Goal: Find specific page/section: Find specific page/section

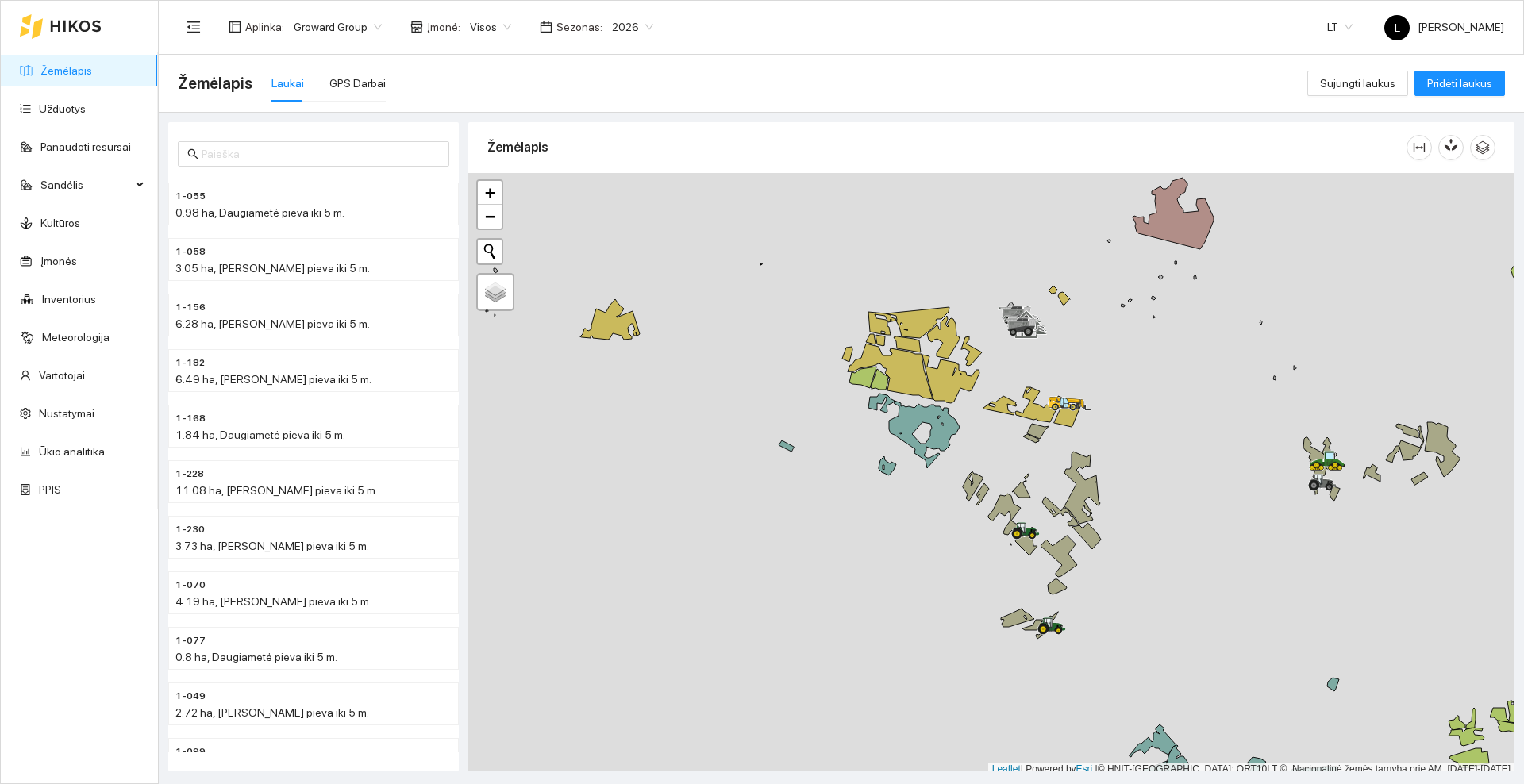
scroll to position [5, 0]
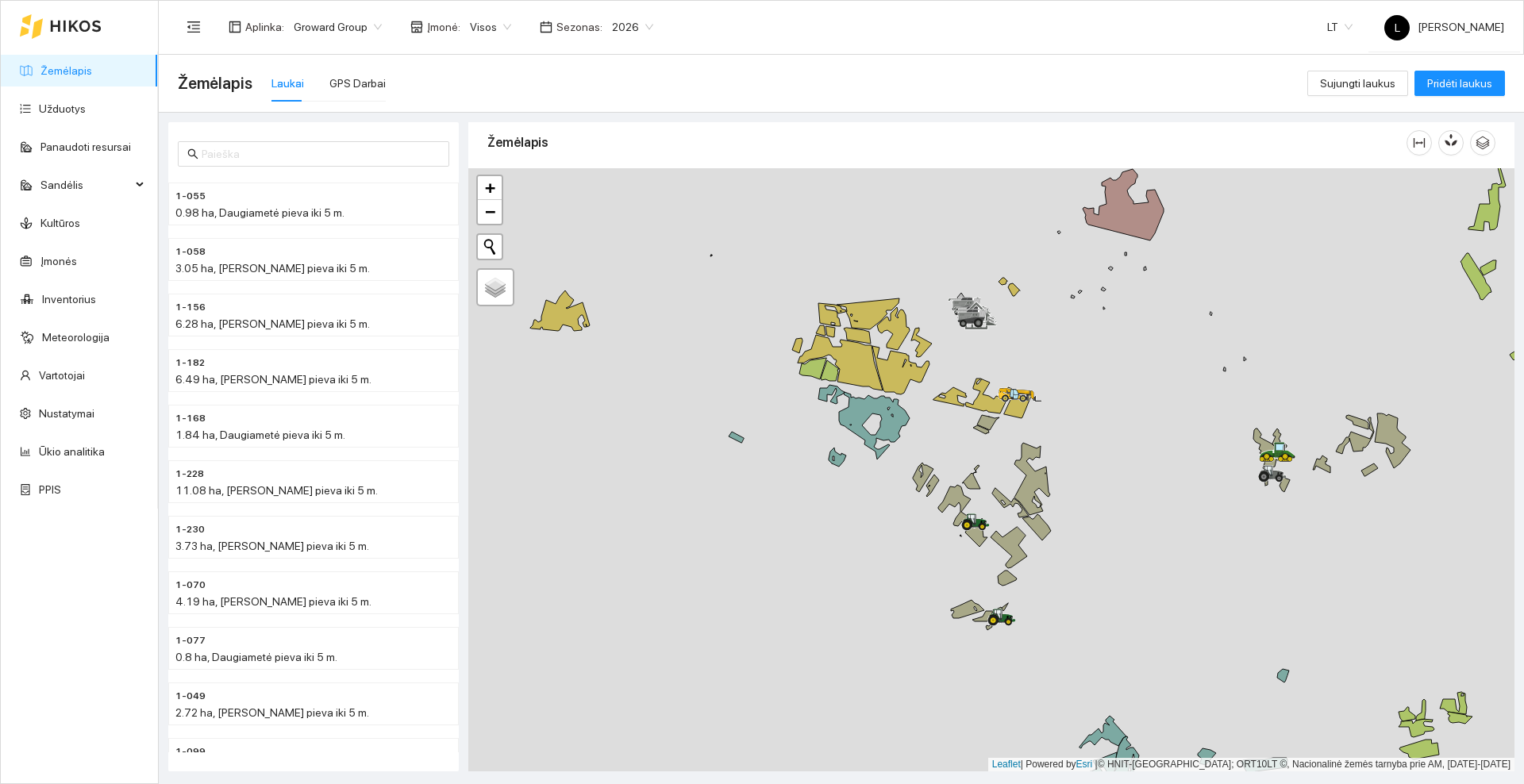
drag, startPoint x: 1191, startPoint y: 386, endPoint x: 1022, endPoint y: 380, distance: 169.1
click at [1022, 380] on div at bounding box center [991, 469] width 1046 height 603
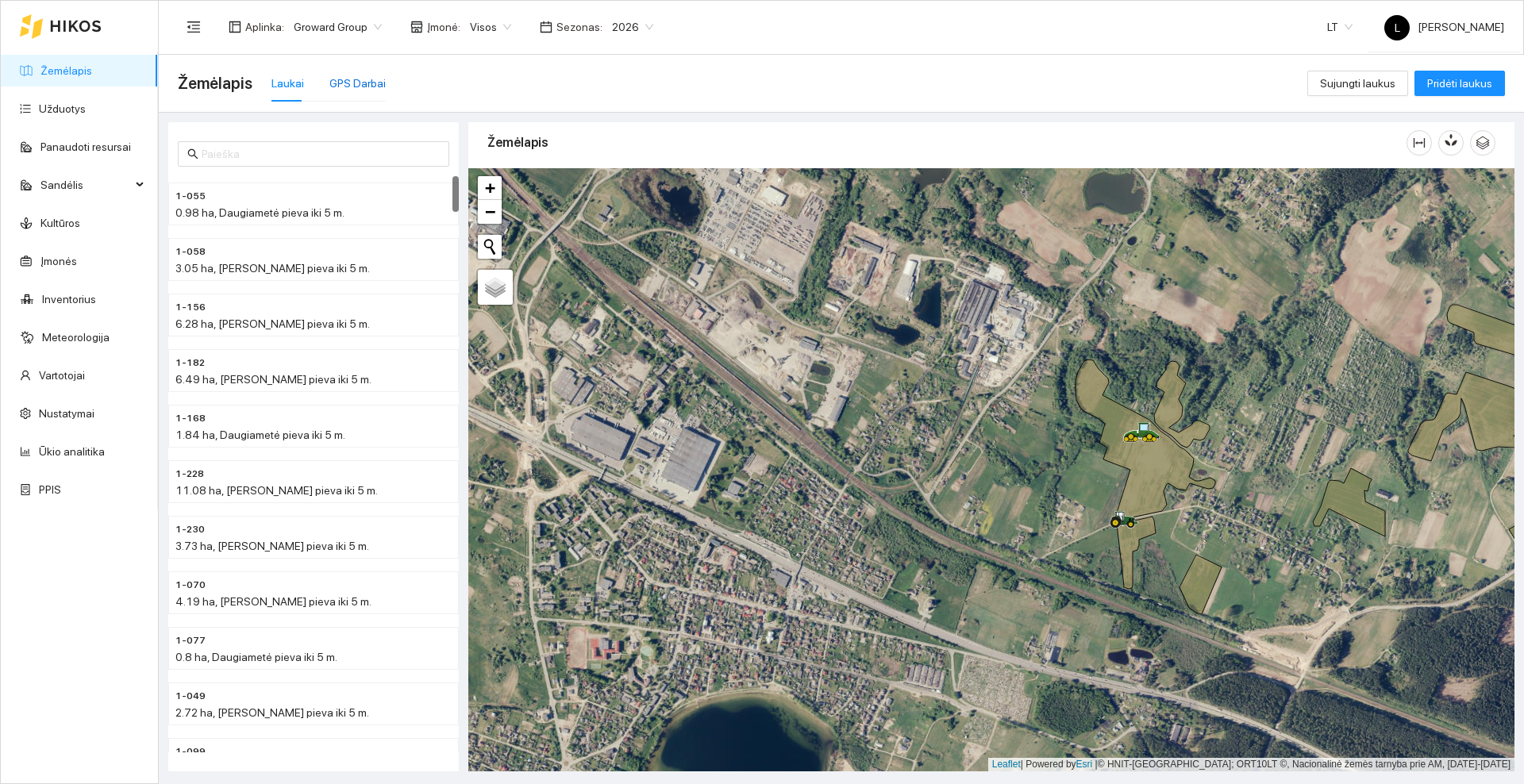
click at [333, 82] on div "GPS Darbai" at bounding box center [357, 83] width 56 height 18
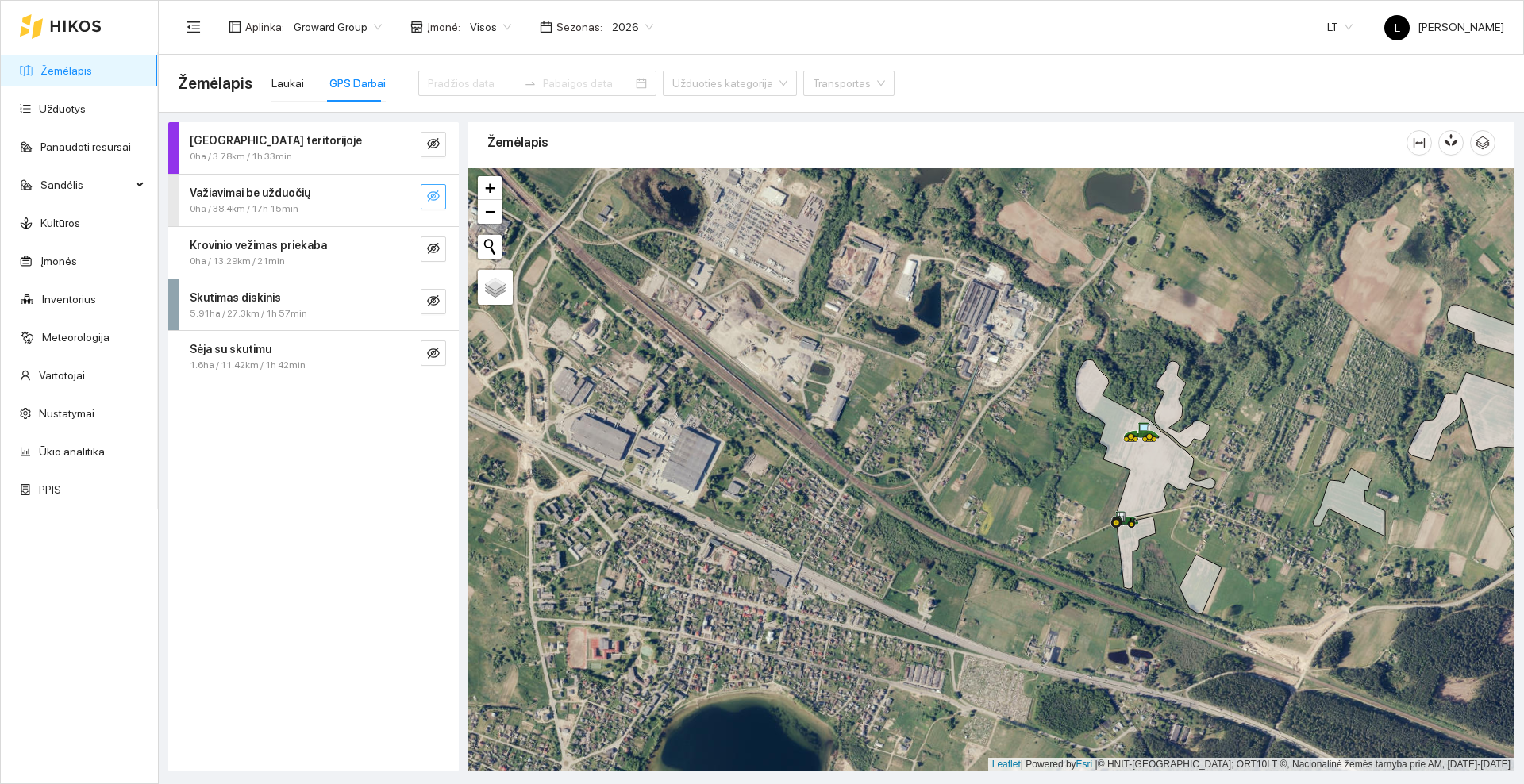
click at [435, 200] on icon "eye-invisible" at bounding box center [433, 196] width 13 height 11
click at [435, 200] on icon "eye" at bounding box center [433, 196] width 13 height 9
click at [435, 200] on icon "eye-invisible" at bounding box center [433, 196] width 13 height 11
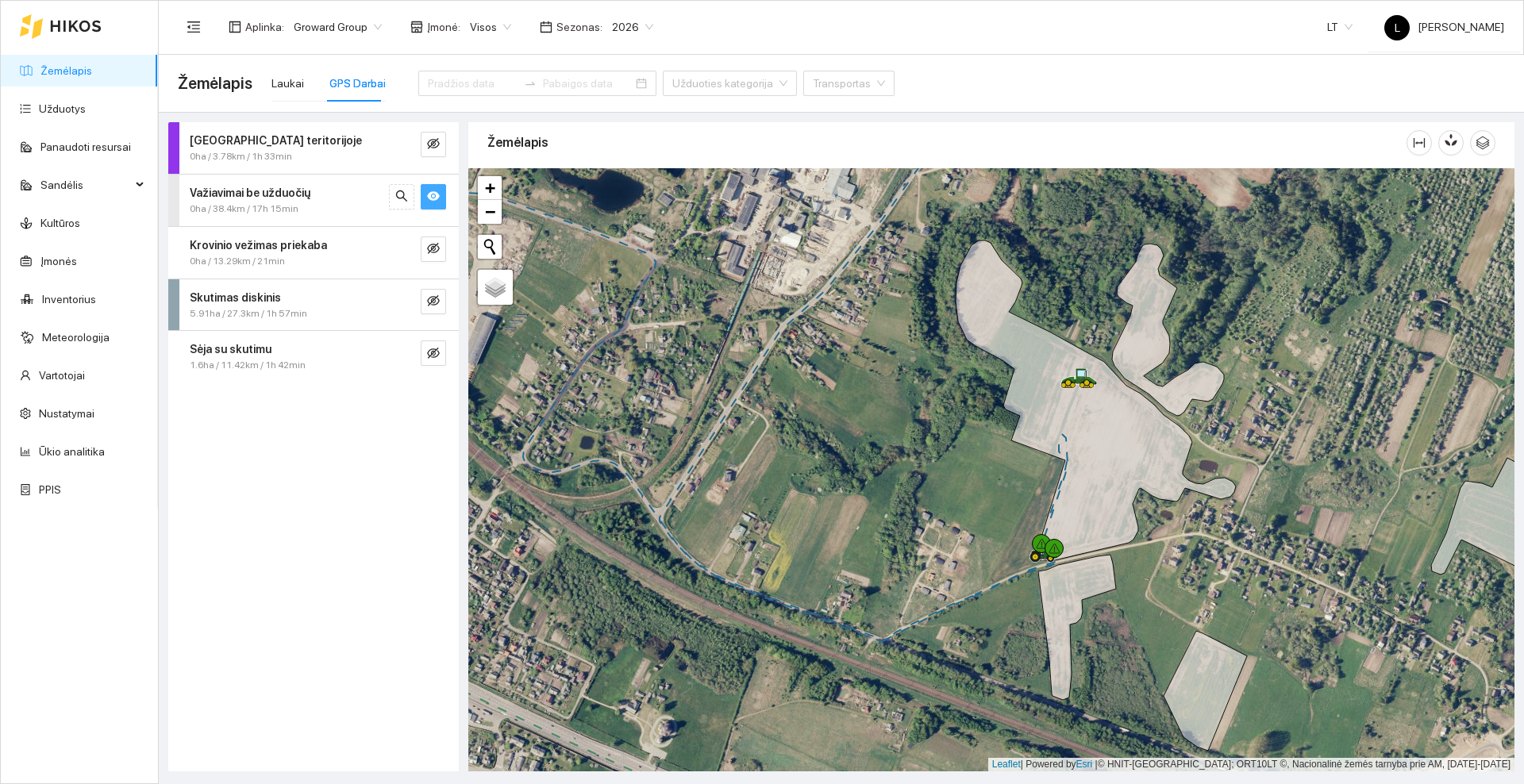
click at [429, 192] on icon "eye" at bounding box center [433, 196] width 13 height 13
click at [438, 300] on icon "eye-invisible" at bounding box center [433, 301] width 13 height 13
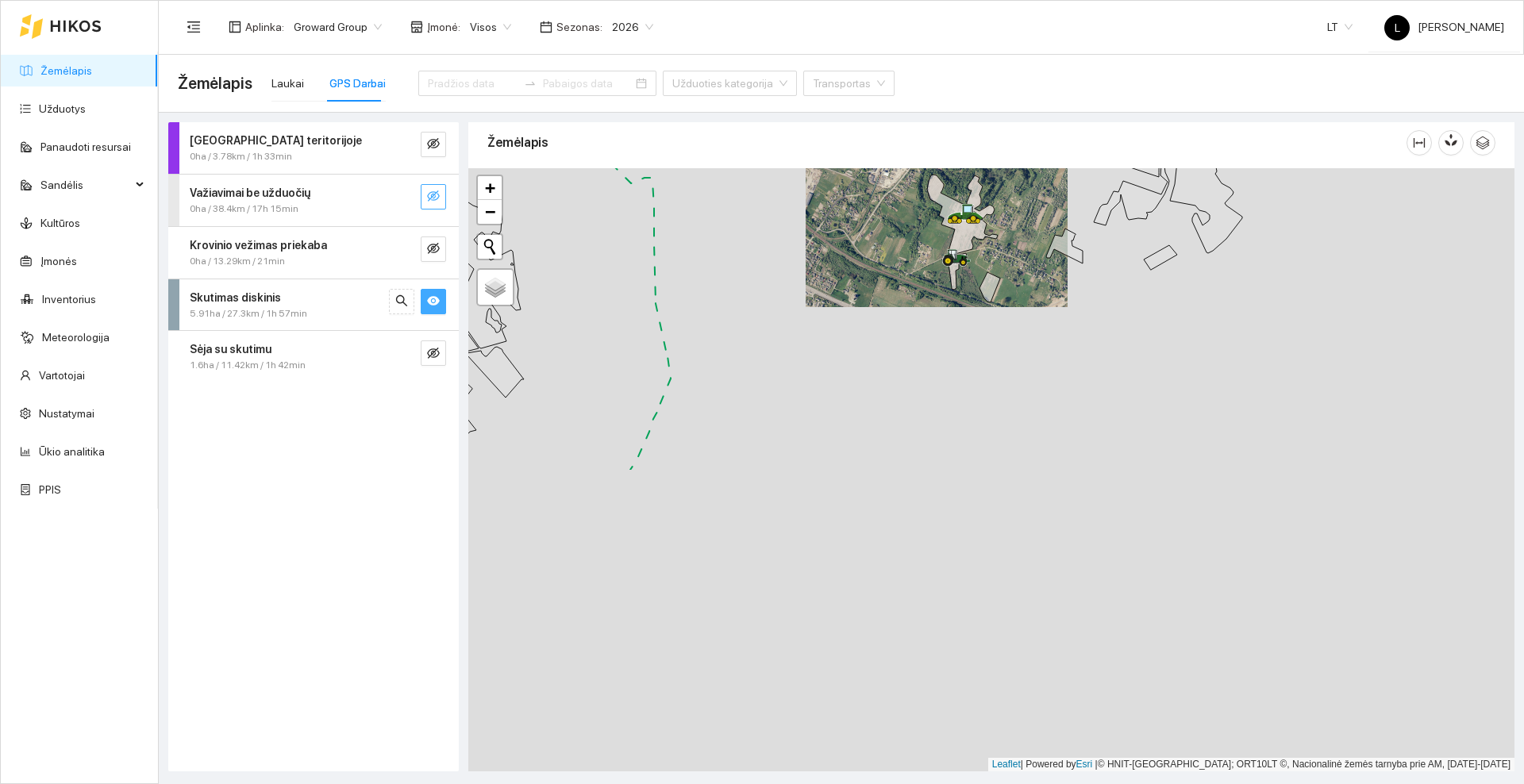
drag, startPoint x: 974, startPoint y: 650, endPoint x: 934, endPoint y: 269, distance: 383.1
click at [934, 270] on div at bounding box center [991, 469] width 1046 height 603
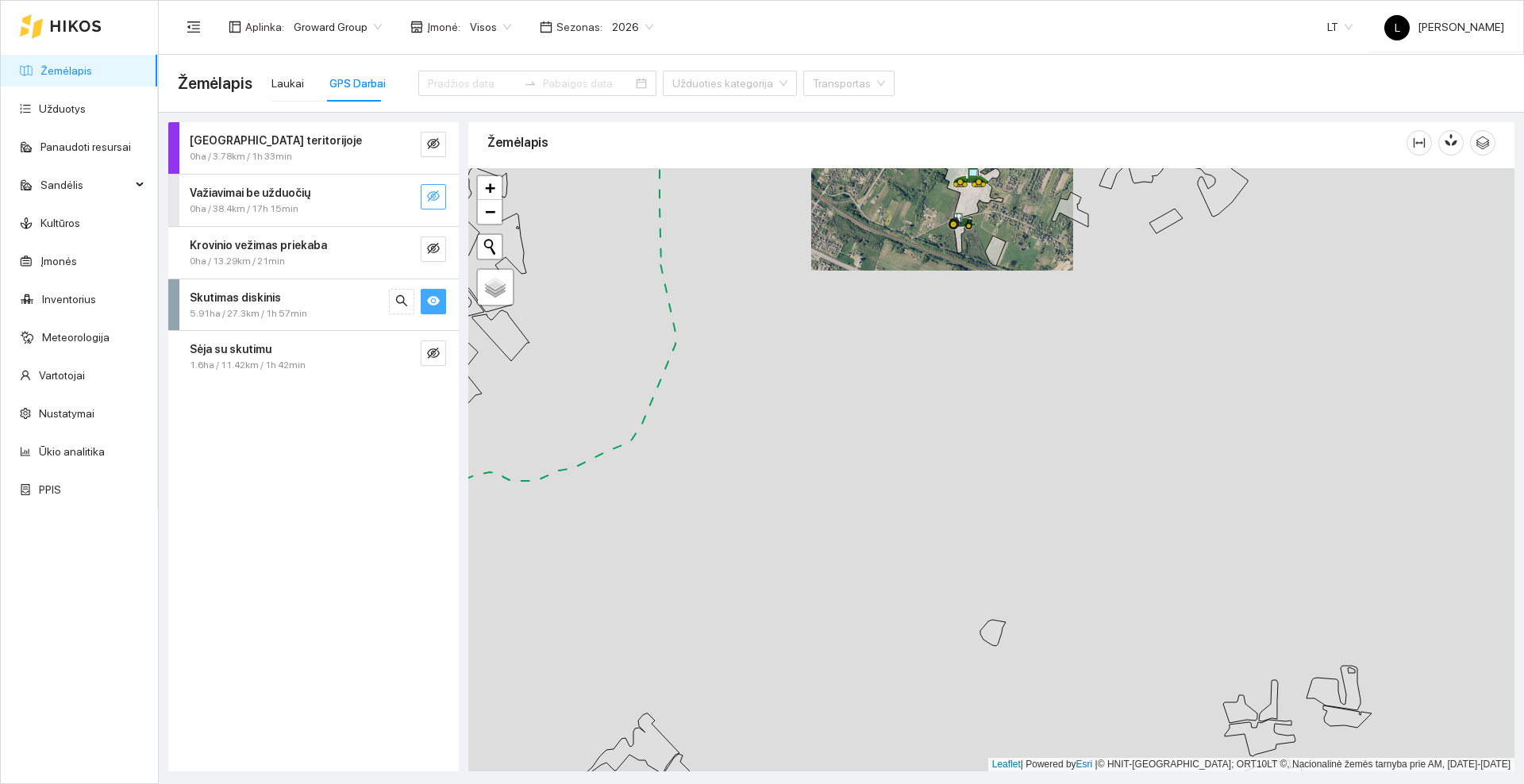
drag, startPoint x: 867, startPoint y: 513, endPoint x: 1174, endPoint y: 273, distance: 389.7
click at [1174, 273] on div at bounding box center [991, 469] width 1046 height 603
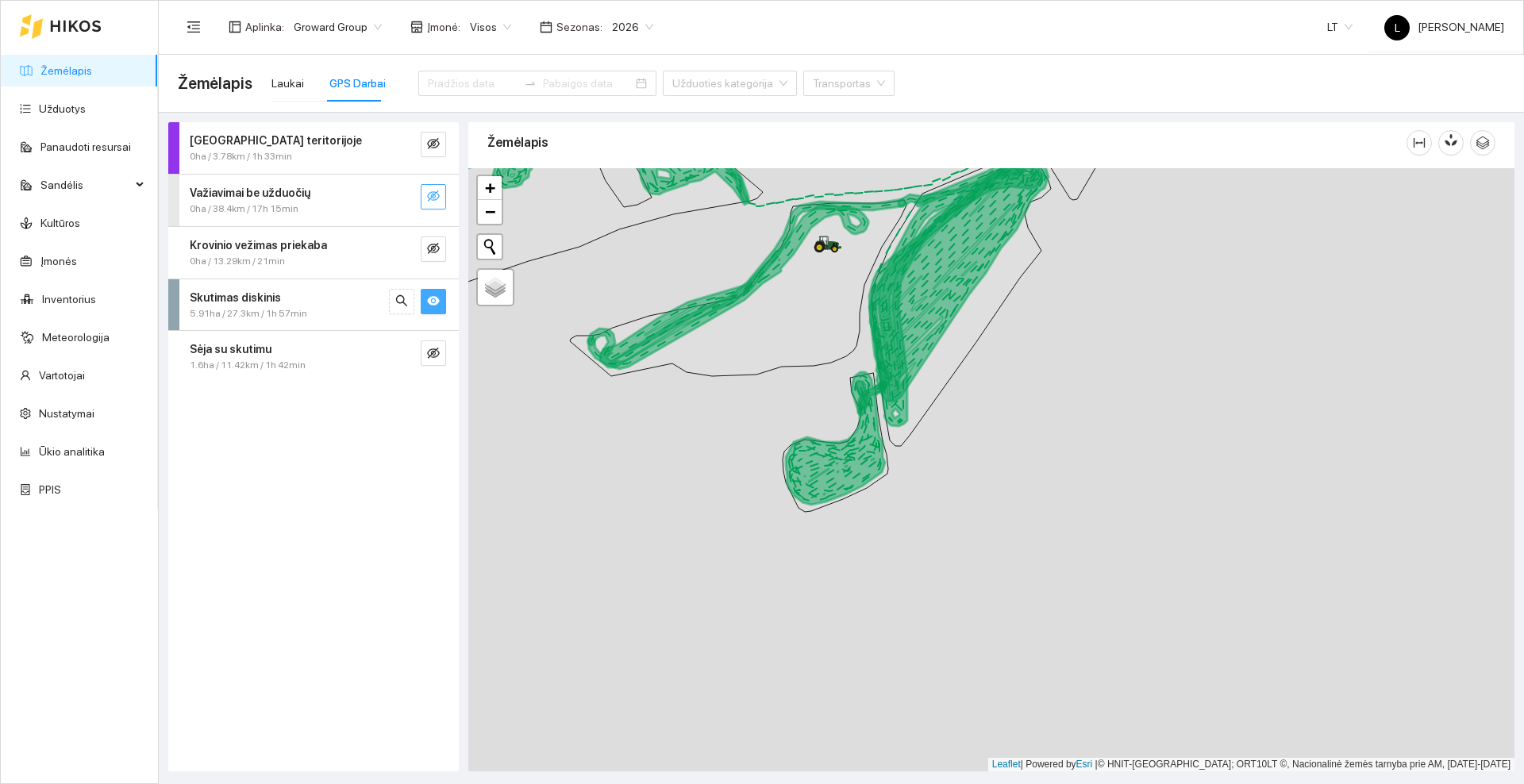
drag, startPoint x: 1125, startPoint y: 284, endPoint x: 1097, endPoint y: 425, distance: 143.8
click at [1097, 425] on div at bounding box center [991, 469] width 1046 height 603
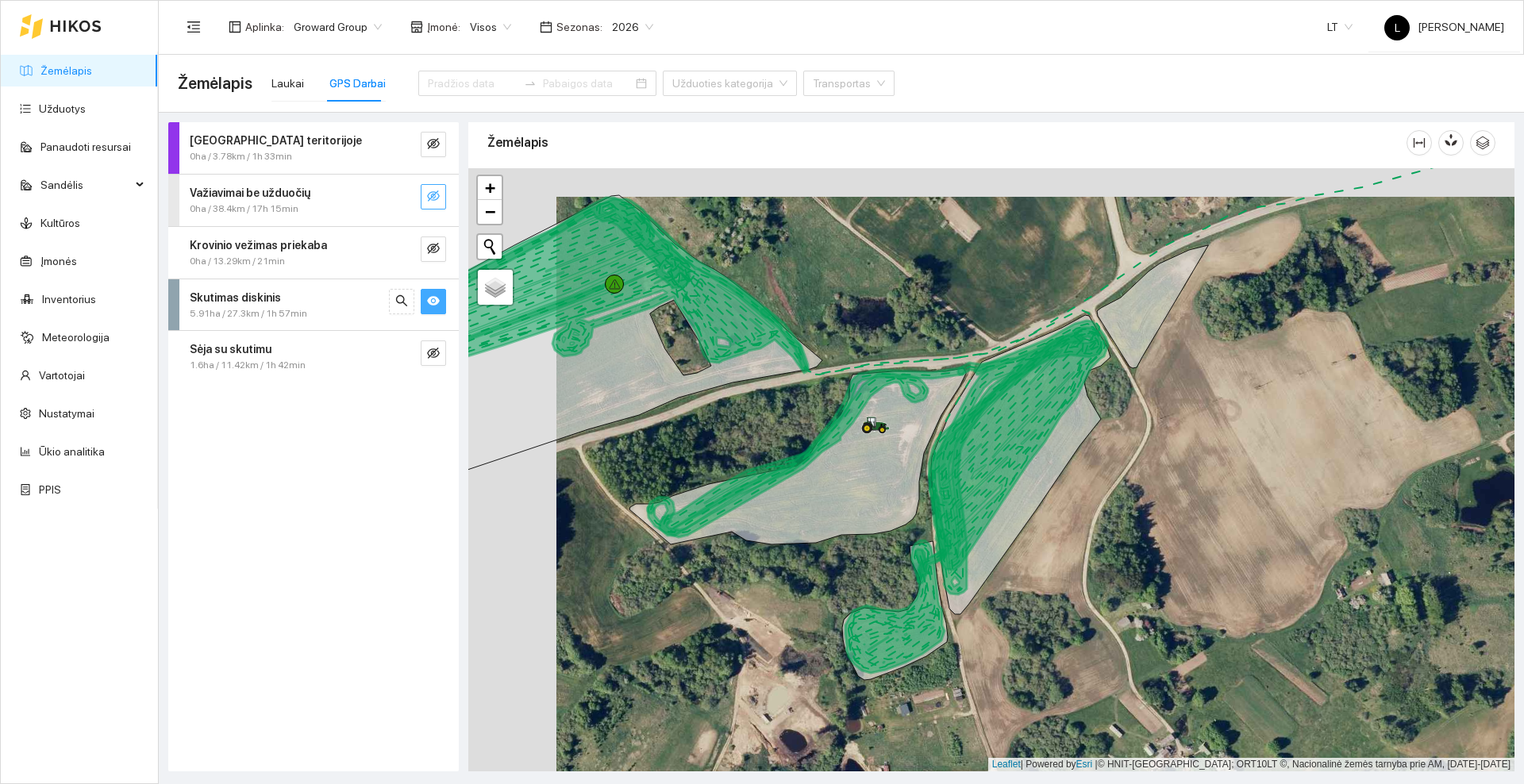
drag, startPoint x: 716, startPoint y: 551, endPoint x: 844, endPoint y: 559, distance: 128.2
click at [844, 559] on div at bounding box center [991, 469] width 1046 height 603
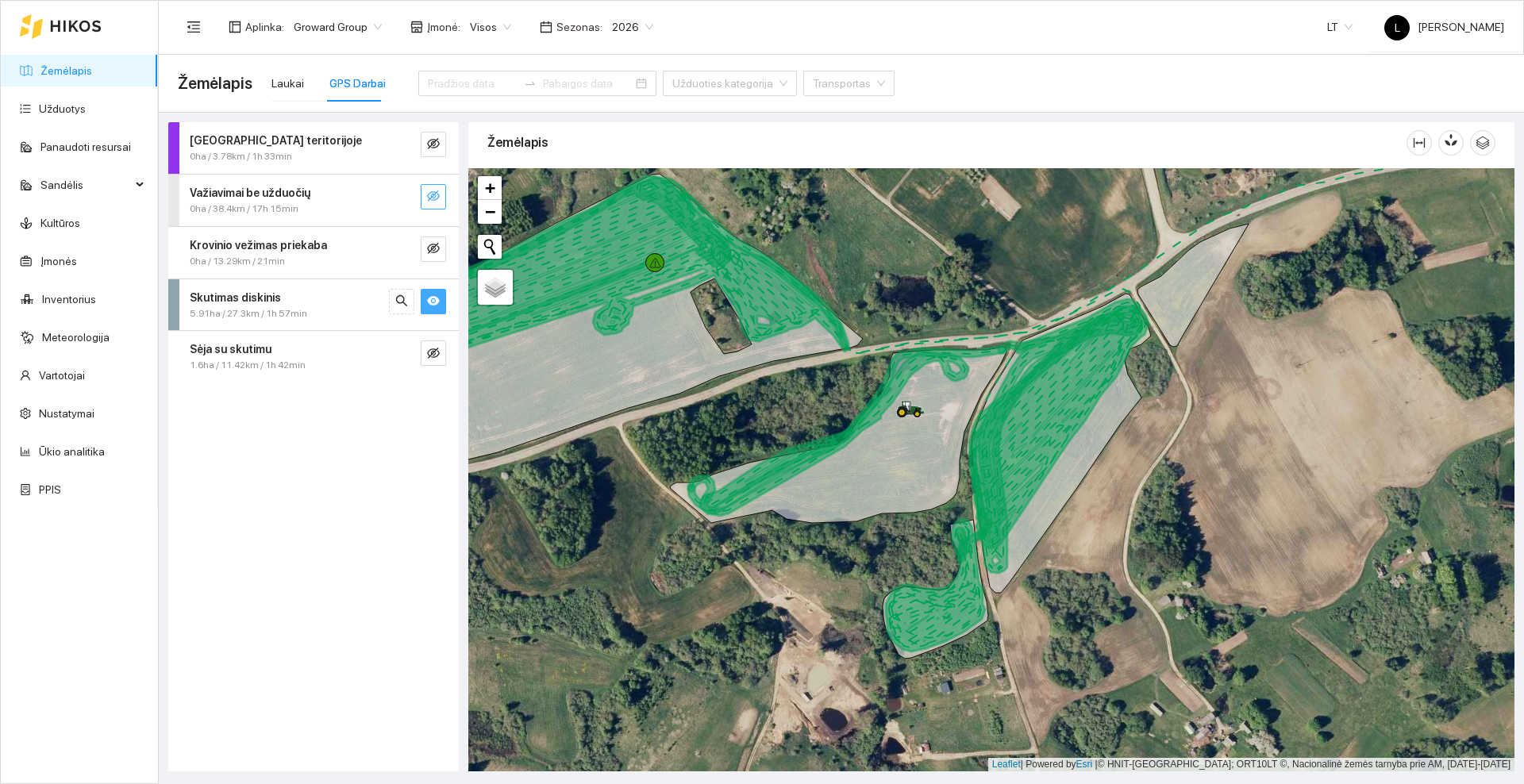
click at [435, 297] on icon "eye" at bounding box center [433, 301] width 13 height 9
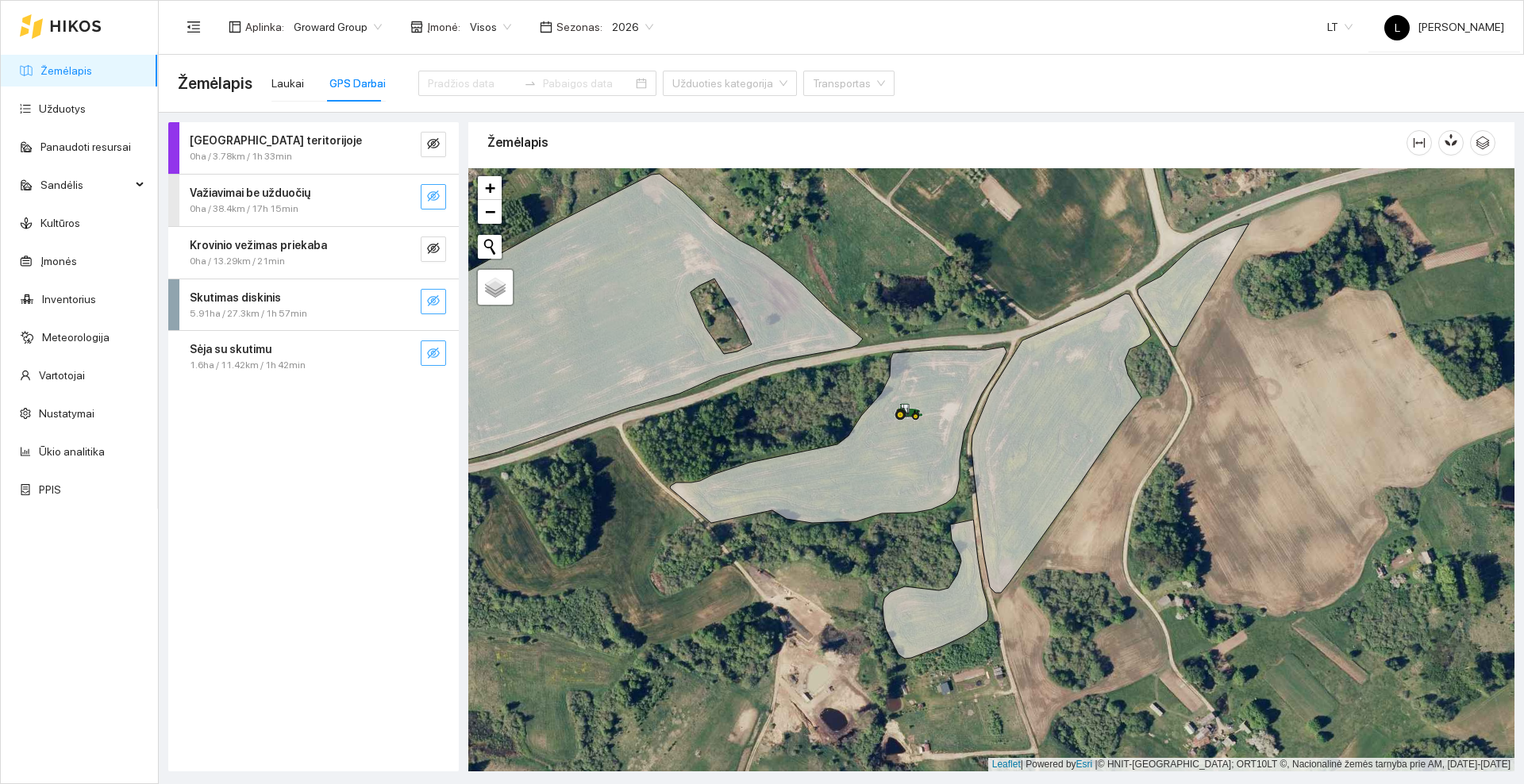
click at [435, 347] on icon "eye-invisible" at bounding box center [433, 354] width 13 height 13
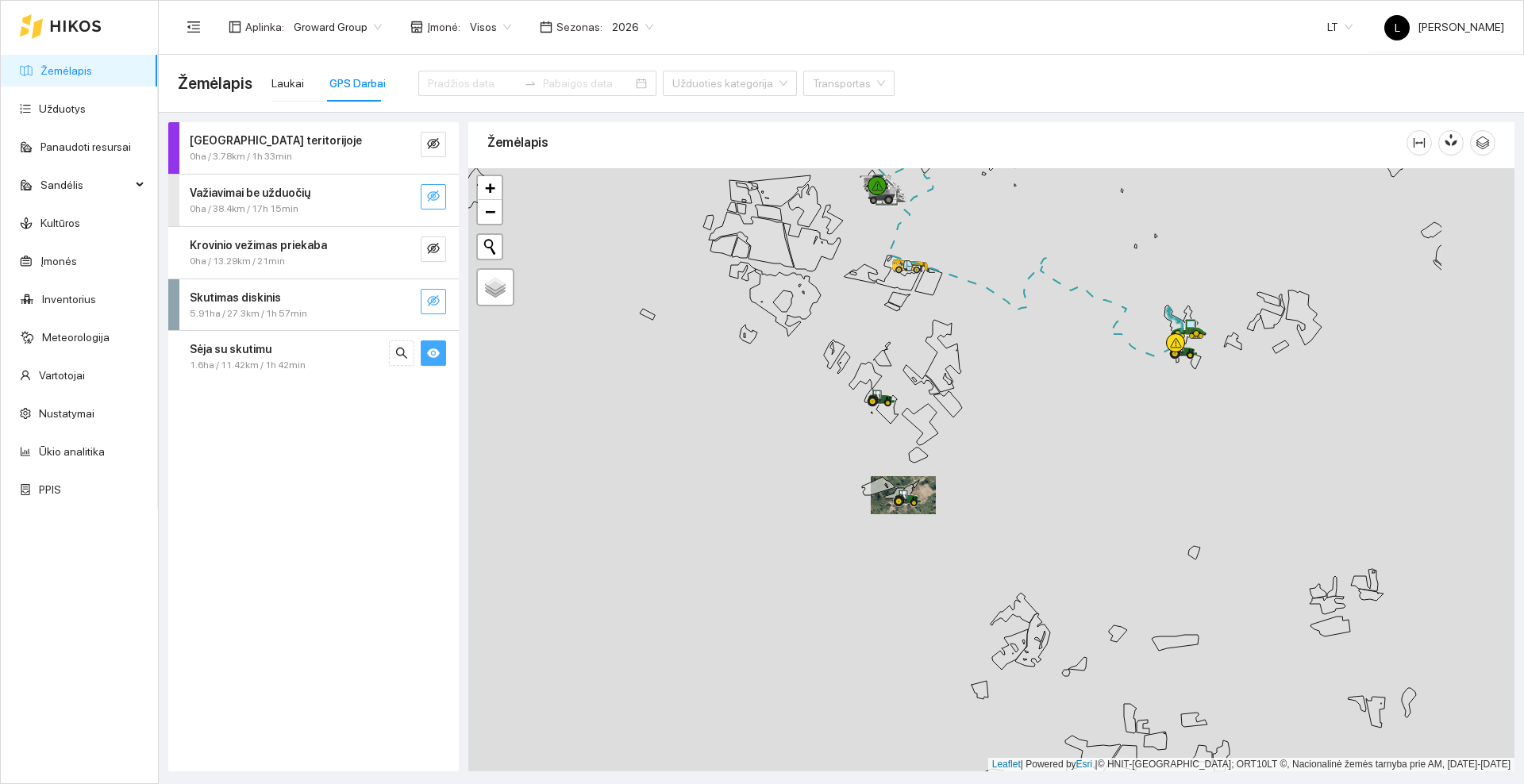
drag, startPoint x: 1170, startPoint y: 370, endPoint x: 1007, endPoint y: 376, distance: 163.1
click at [950, 425] on div at bounding box center [991, 469] width 1046 height 603
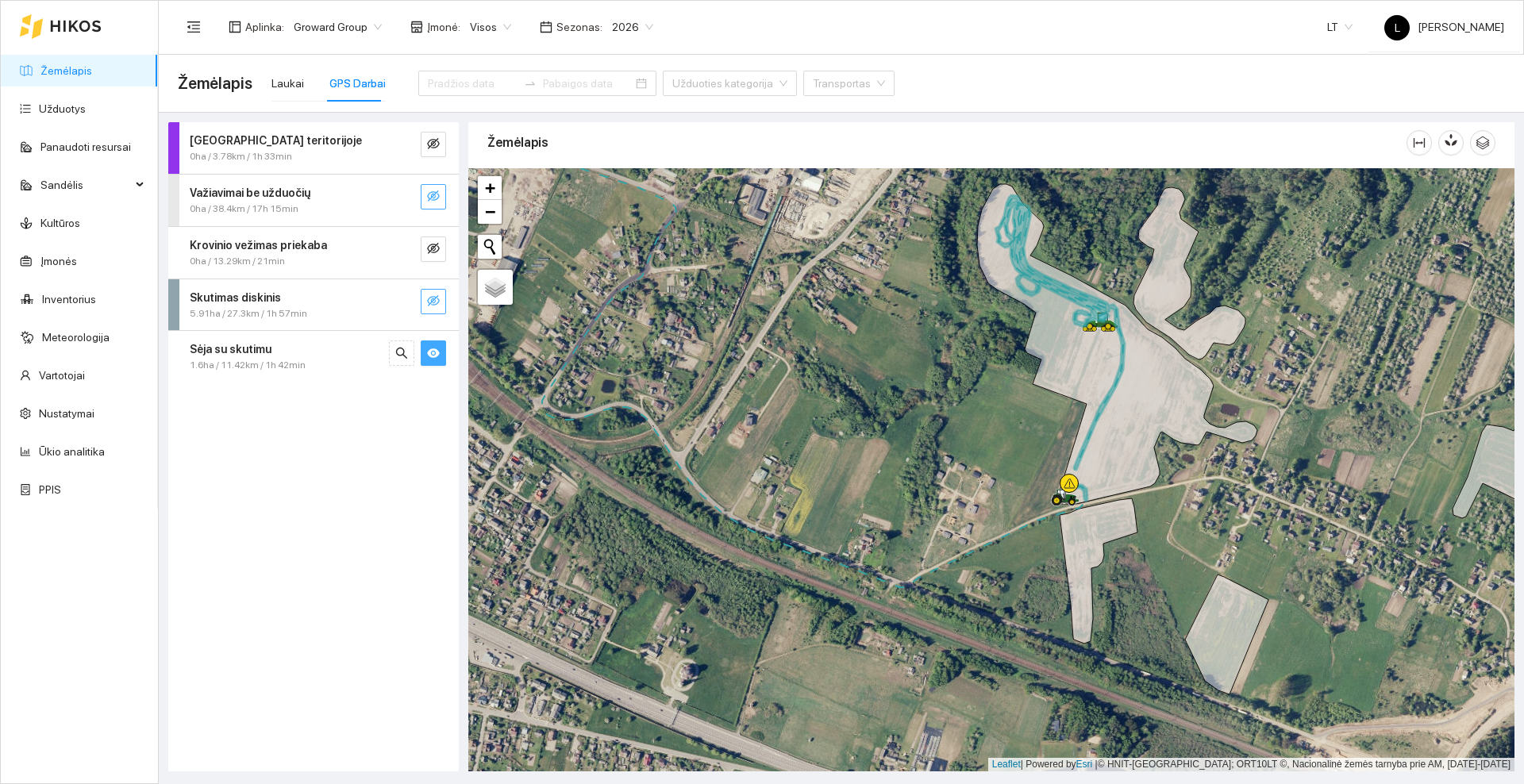
click at [432, 349] on icon "eye" at bounding box center [433, 353] width 13 height 9
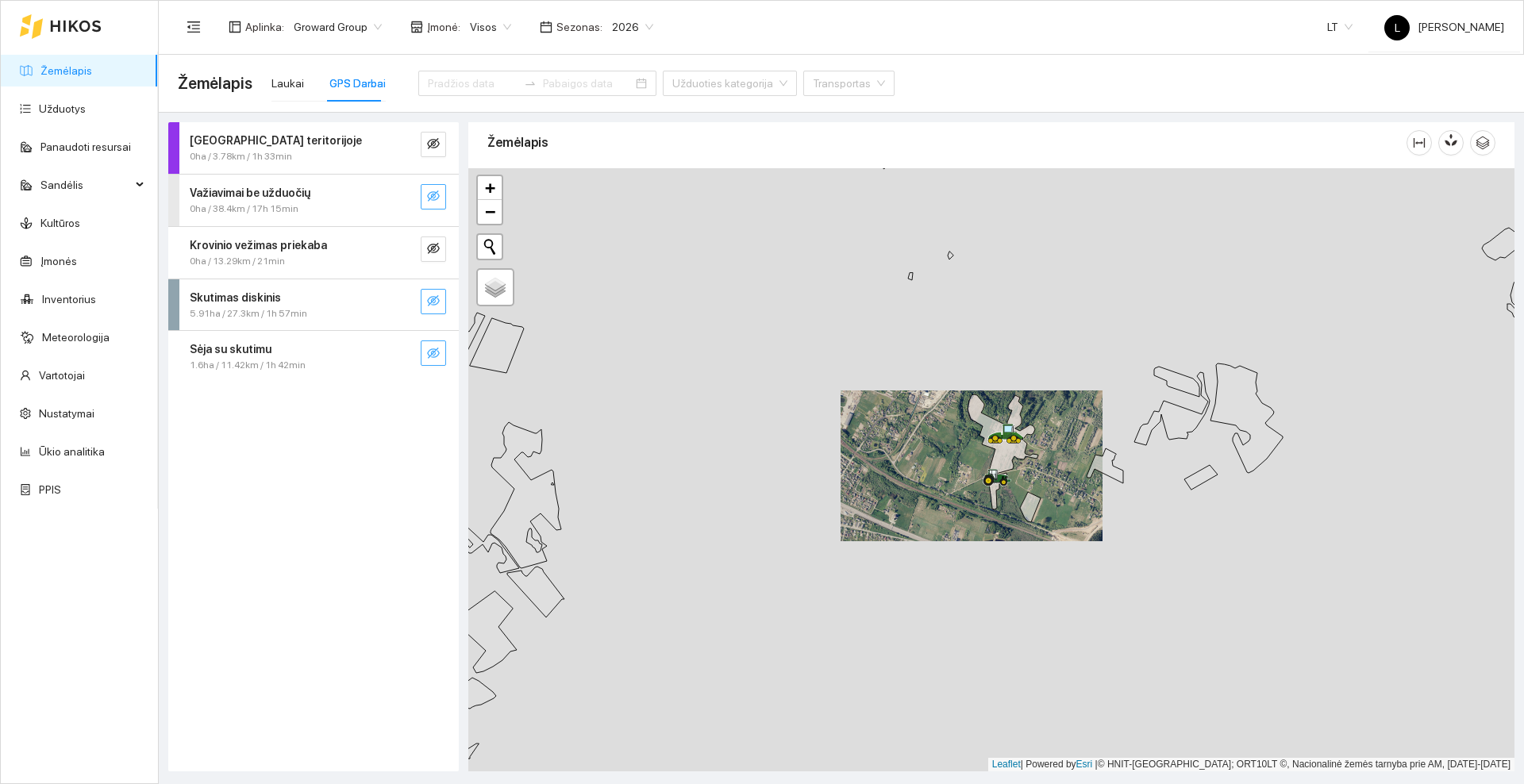
drag, startPoint x: 987, startPoint y: 609, endPoint x: 915, endPoint y: 228, distance: 387.7
click at [915, 228] on div at bounding box center [991, 469] width 1046 height 603
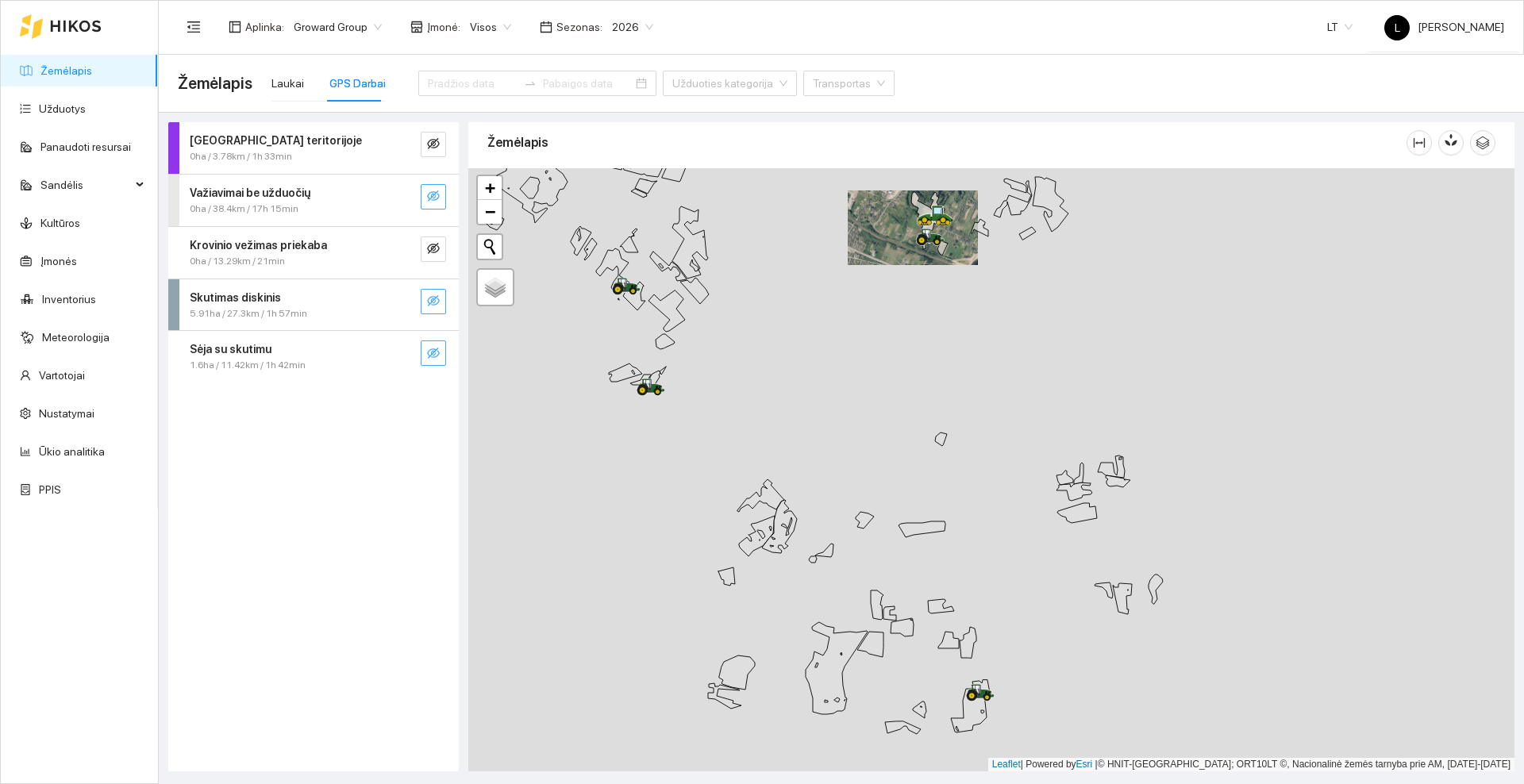
drag, startPoint x: 972, startPoint y: 535, endPoint x: 1001, endPoint y: 337, distance: 200.1
click at [1001, 337] on div at bounding box center [991, 469] width 1046 height 603
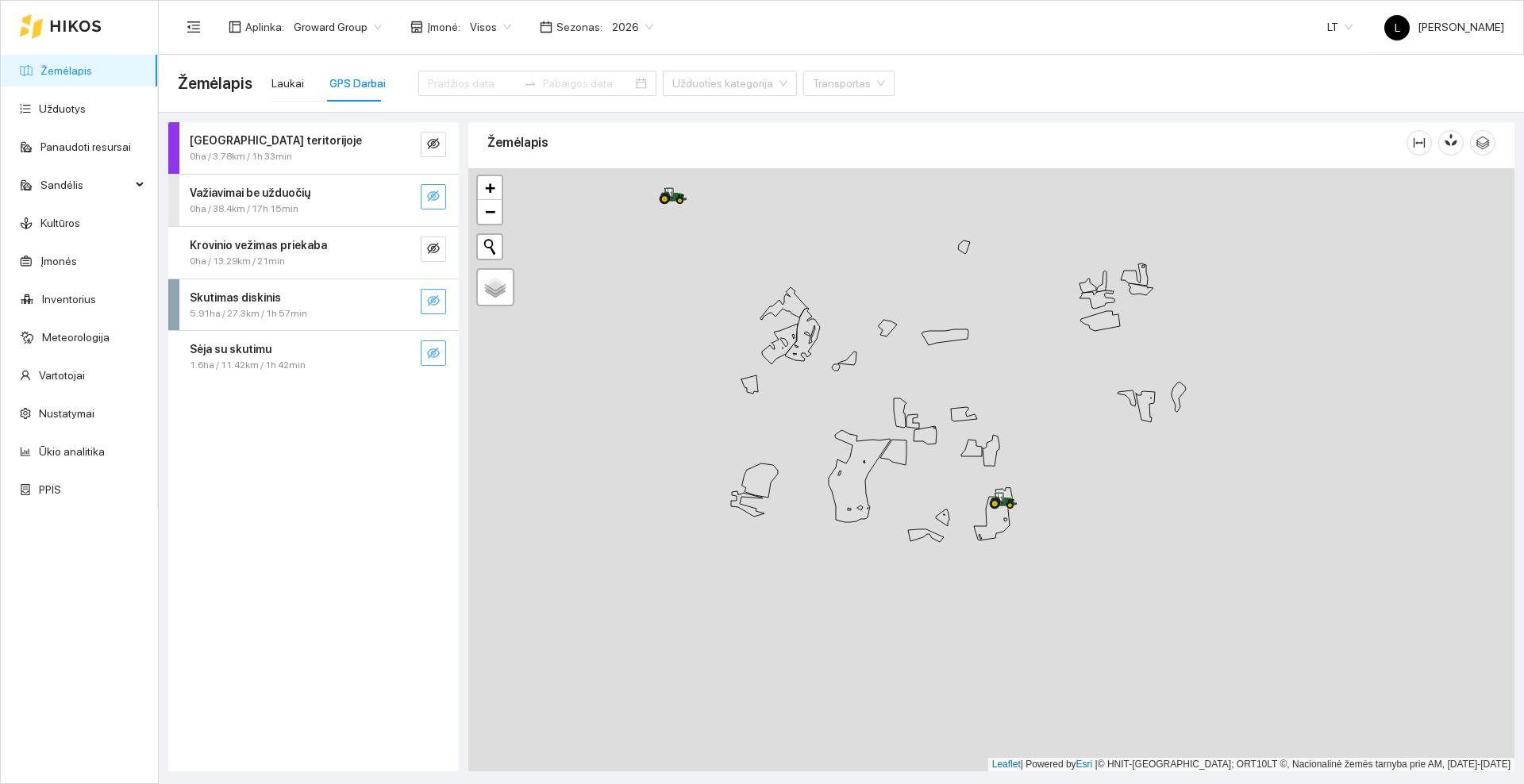
drag, startPoint x: 888, startPoint y: 279, endPoint x: 955, endPoint y: 511, distance: 241.5
click at [955, 511] on div at bounding box center [991, 469] width 1046 height 603
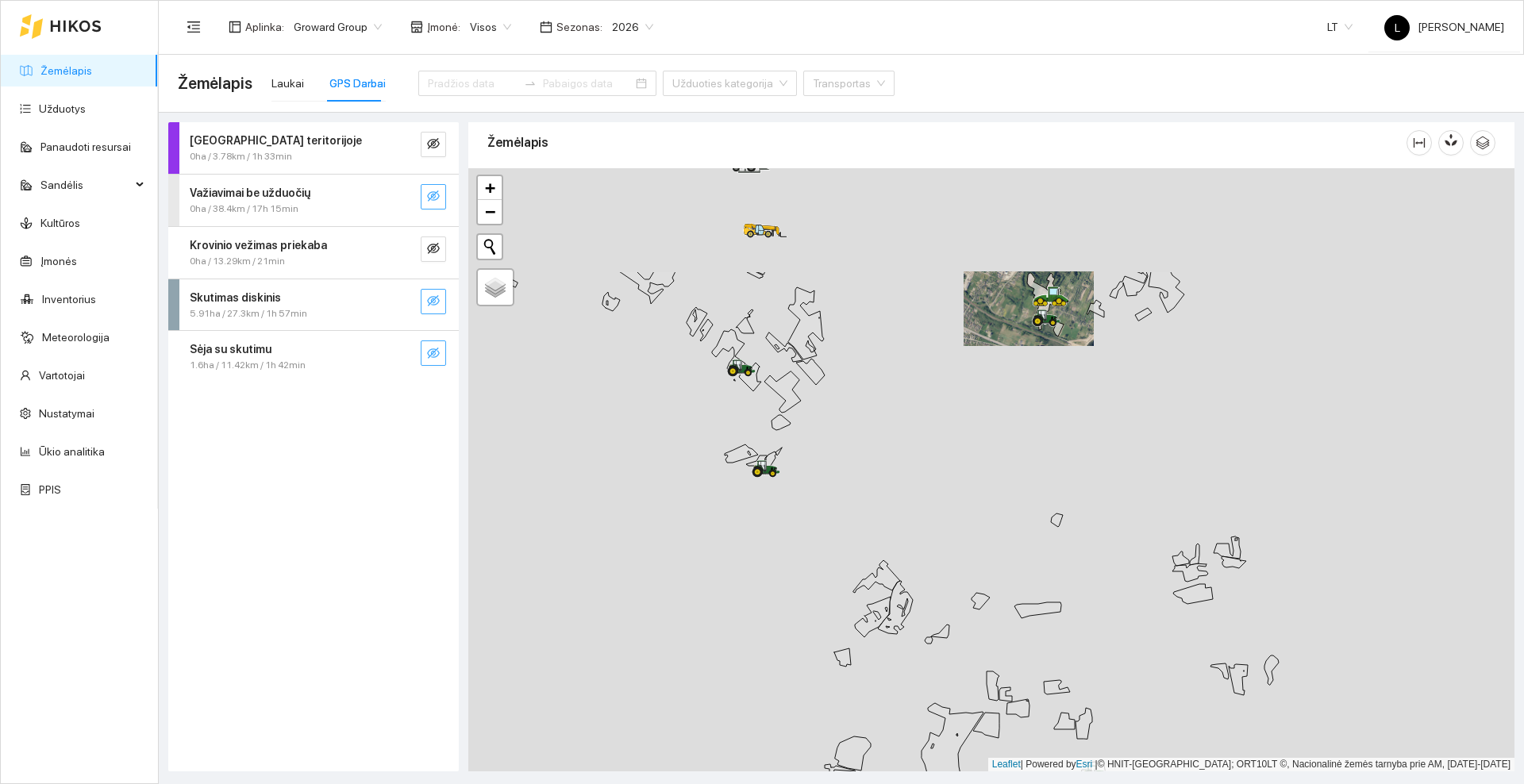
drag, startPoint x: 815, startPoint y: 298, endPoint x: 877, endPoint y: 463, distance: 176.3
click at [877, 463] on div at bounding box center [991, 469] width 1046 height 603
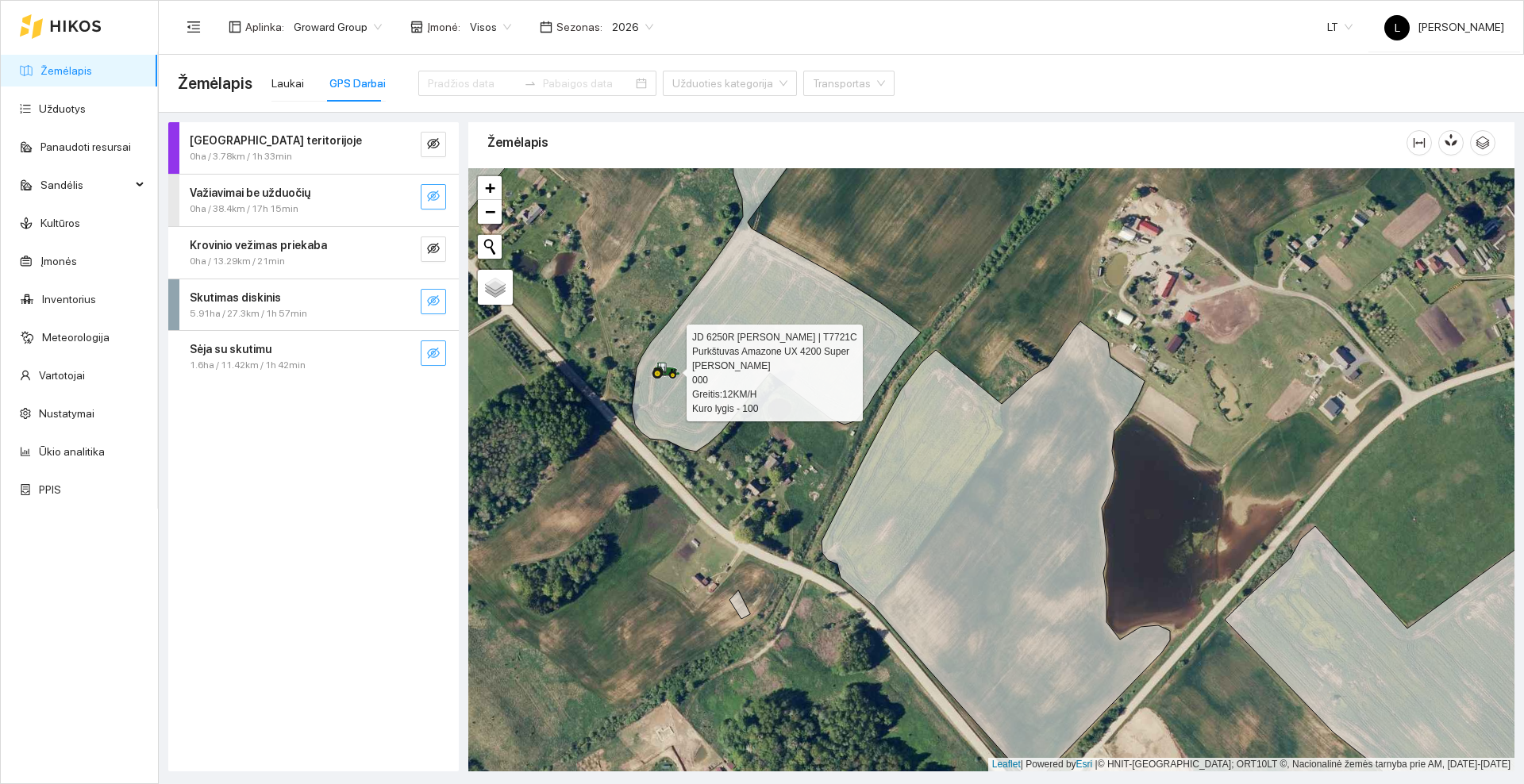
click at [431, 201] on icon "eye-invisible" at bounding box center [433, 196] width 13 height 13
click at [431, 201] on icon "eye" at bounding box center [433, 196] width 13 height 13
click at [429, 144] on icon "eye-invisible" at bounding box center [433, 144] width 13 height 13
click at [429, 144] on icon "eye" at bounding box center [433, 144] width 13 height 9
click at [430, 197] on icon "eye-invisible" at bounding box center [433, 196] width 13 height 13
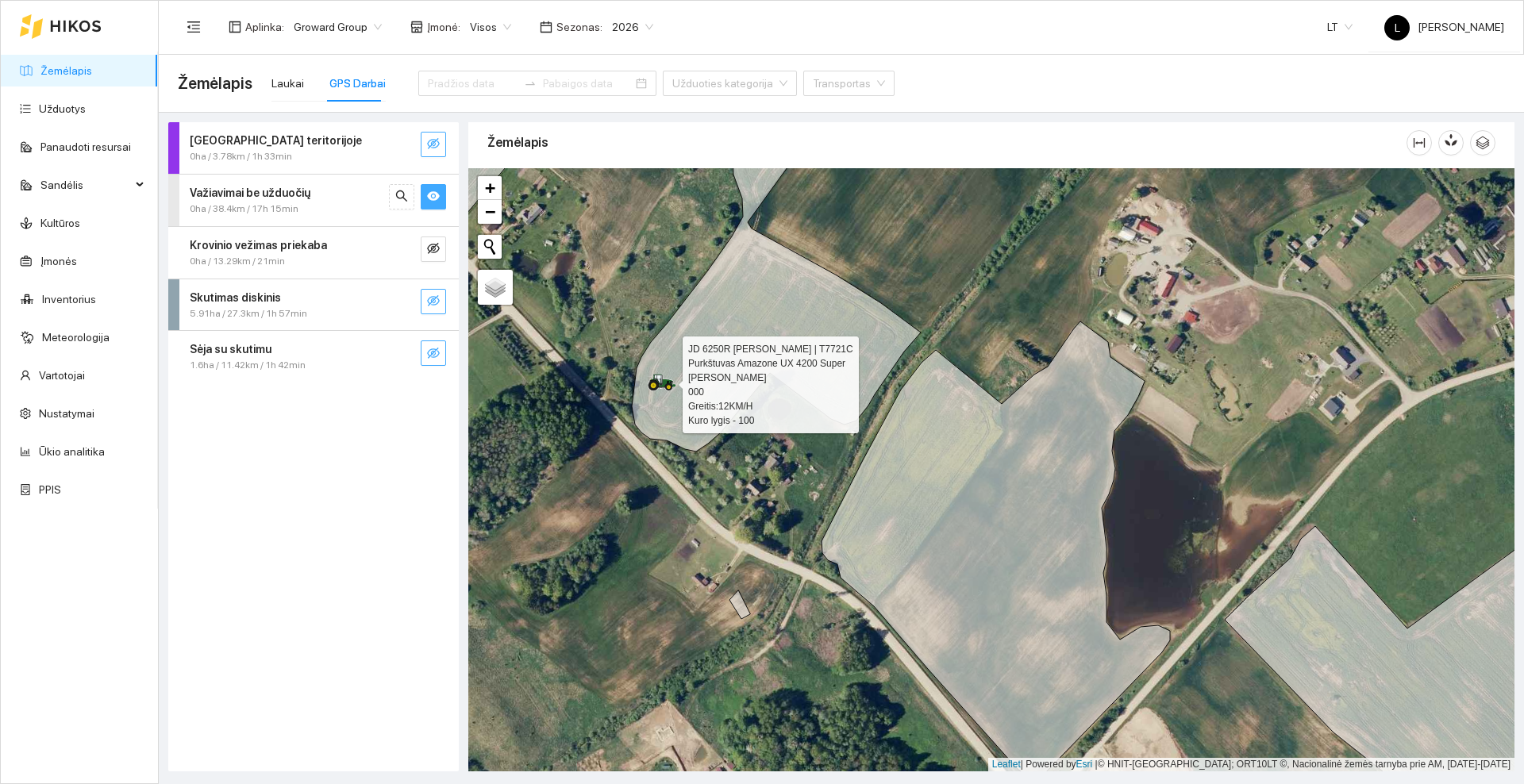
click at [430, 197] on icon "eye" at bounding box center [433, 196] width 13 height 9
click at [76, 20] on icon at bounding box center [76, 26] width 50 height 11
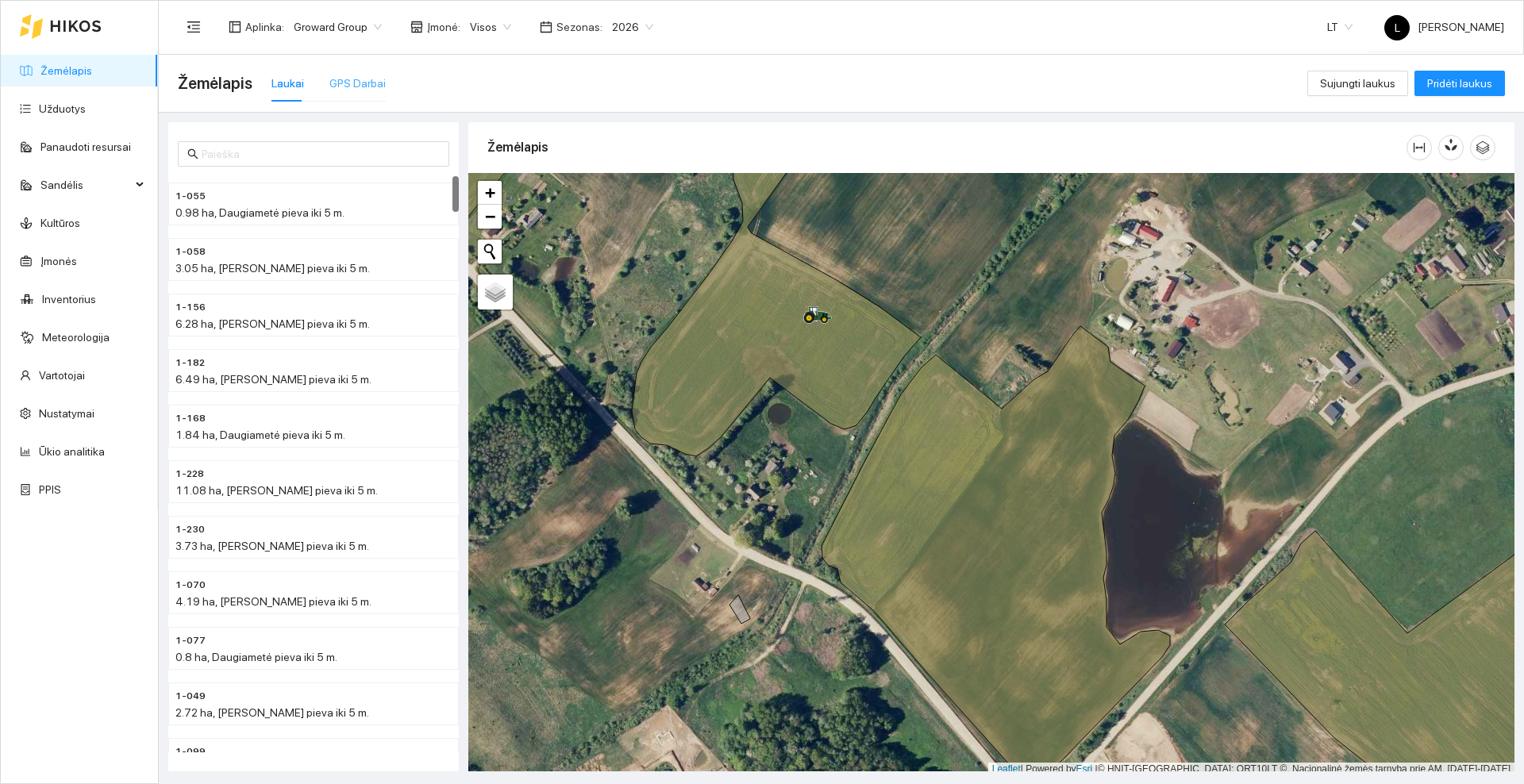
click at [353, 71] on div "GPS Darbai" at bounding box center [357, 83] width 56 height 37
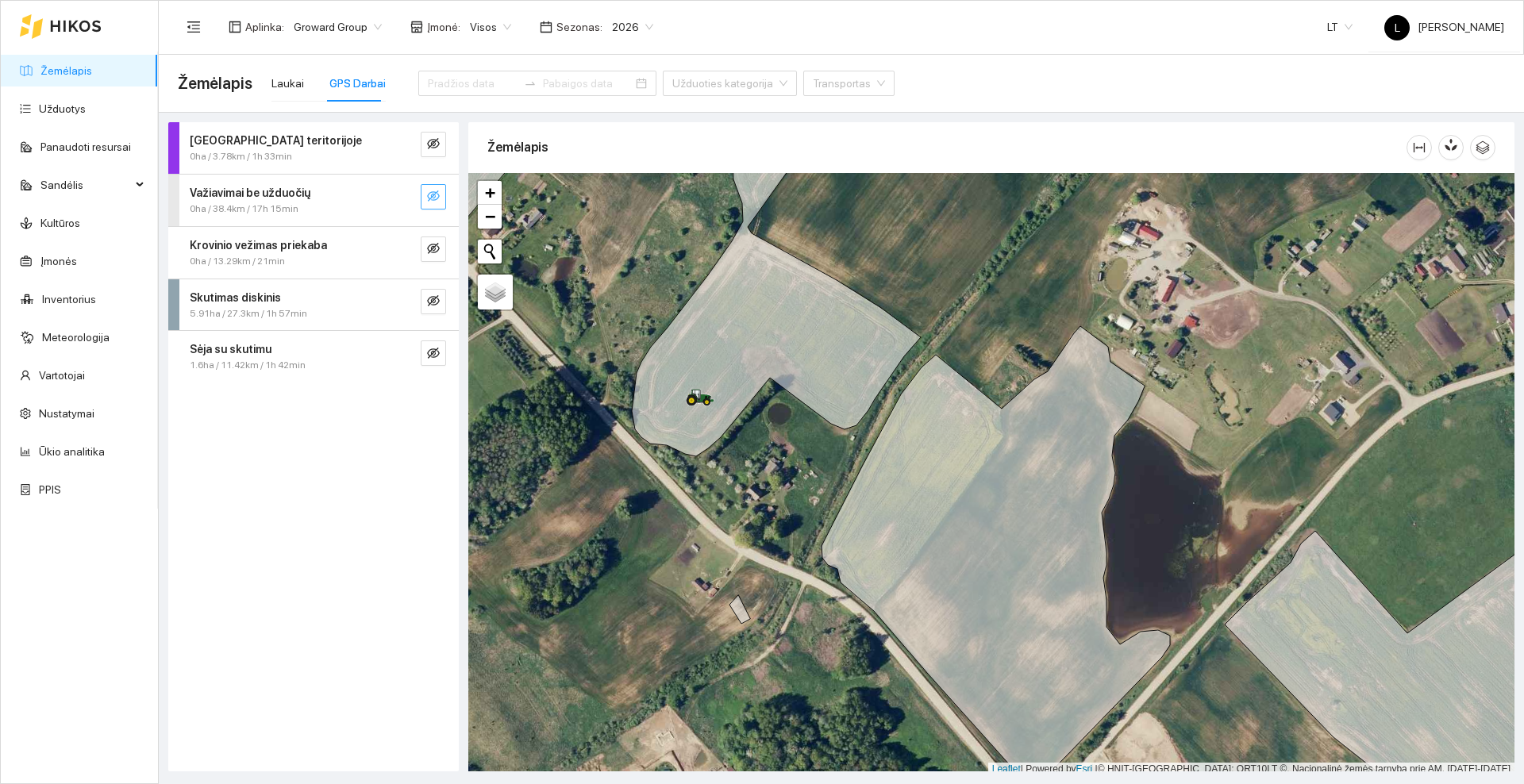
click at [431, 194] on icon "eye-invisible" at bounding box center [433, 196] width 13 height 13
click at [431, 194] on icon "eye" at bounding box center [433, 196] width 13 height 9
click at [88, 22] on icon at bounding box center [76, 26] width 50 height 11
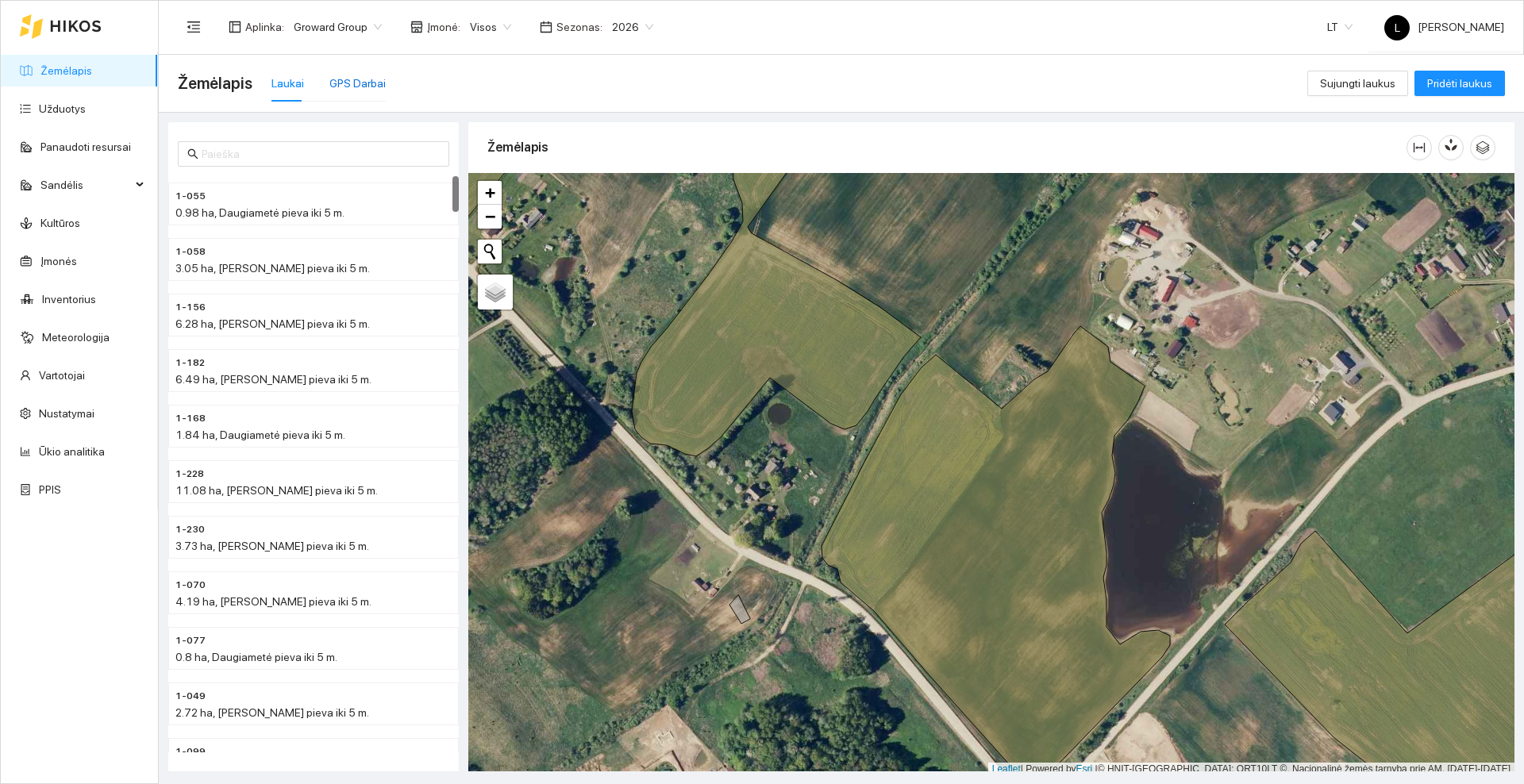
click at [347, 82] on div "GPS Darbai" at bounding box center [357, 83] width 56 height 18
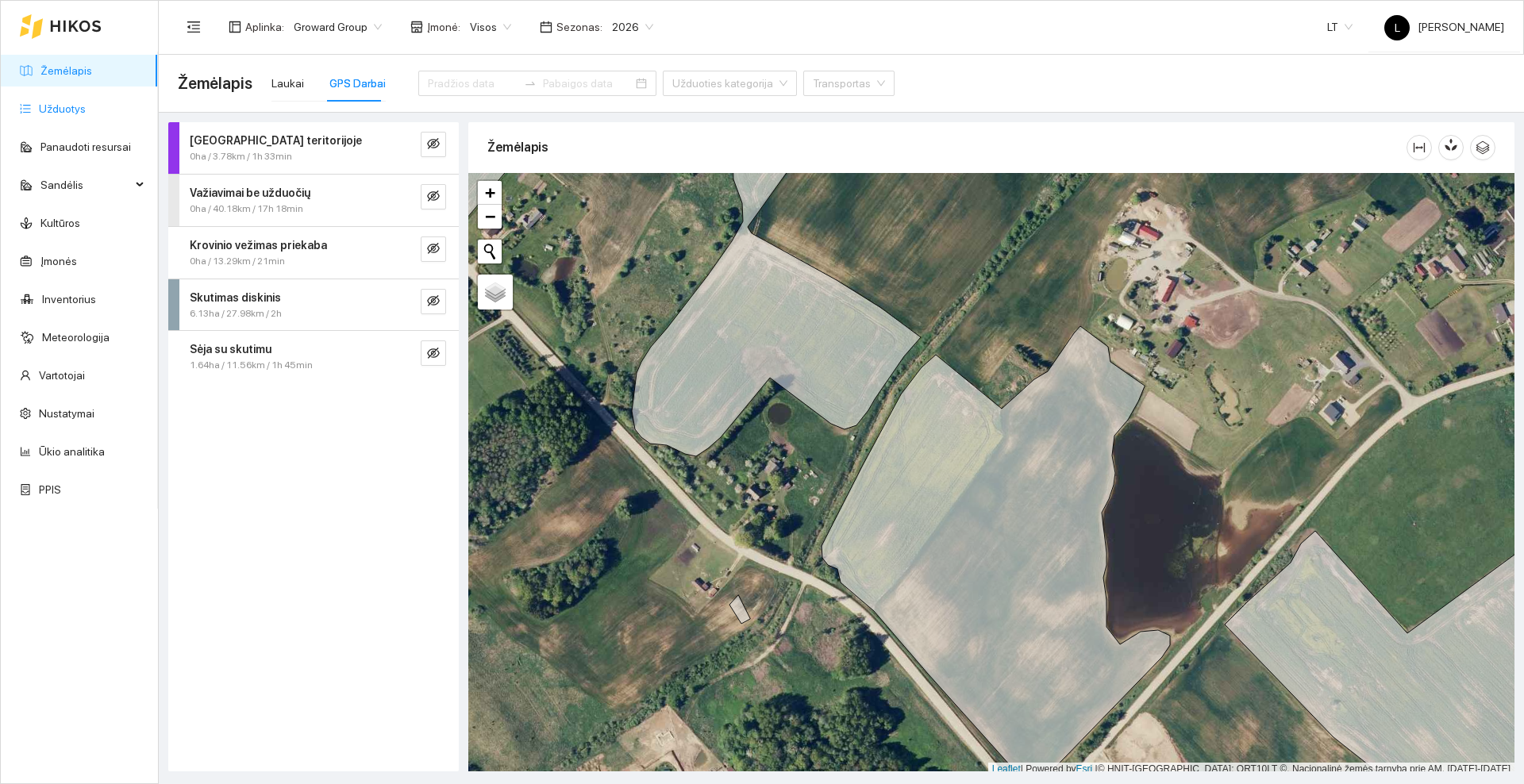
click at [73, 107] on link "Užduotys" at bounding box center [62, 109] width 47 height 13
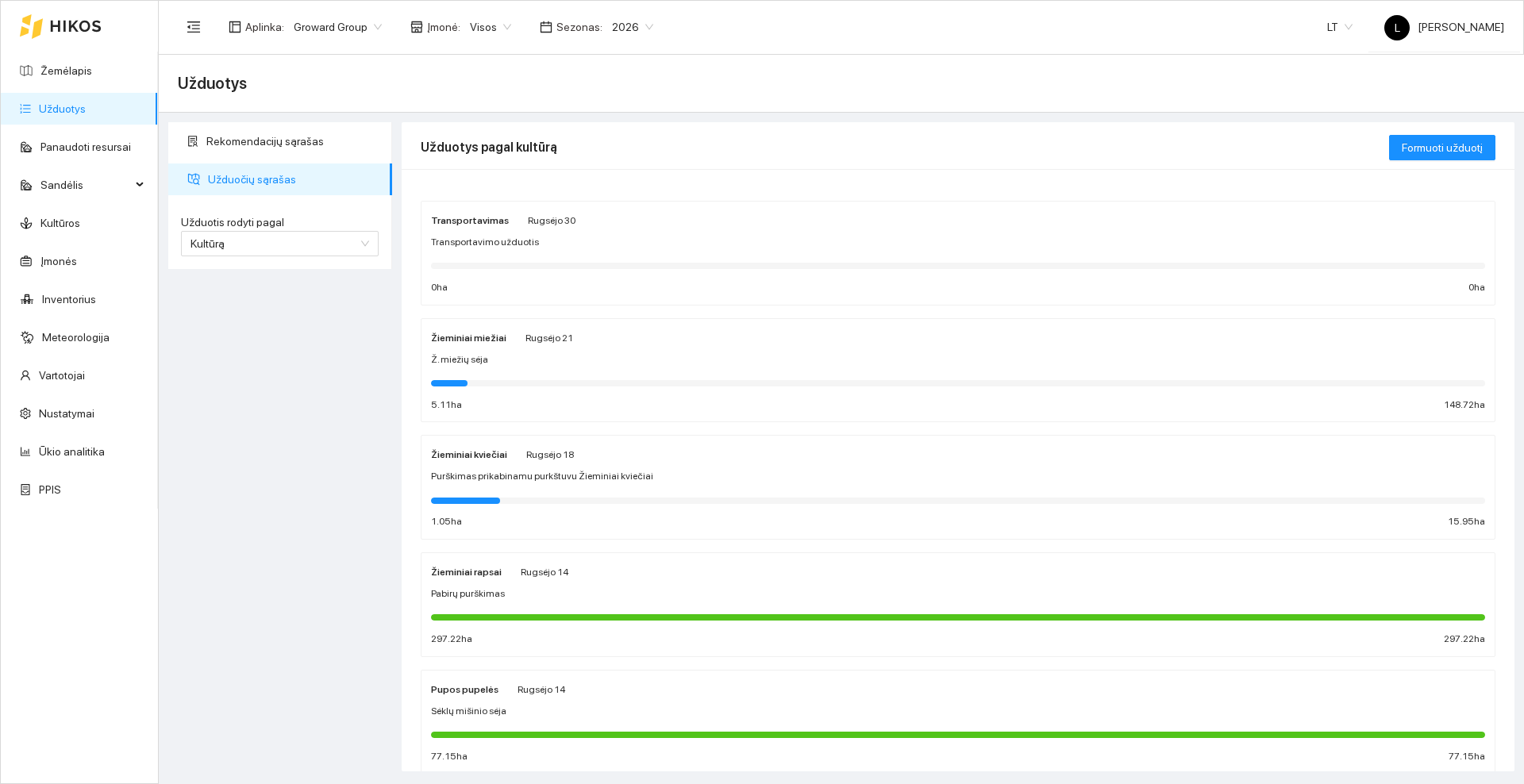
click at [742, 469] on div "Purškimas prikabinamu purkštuvu Žieminiai kviečiai" at bounding box center [958, 476] width 1054 height 15
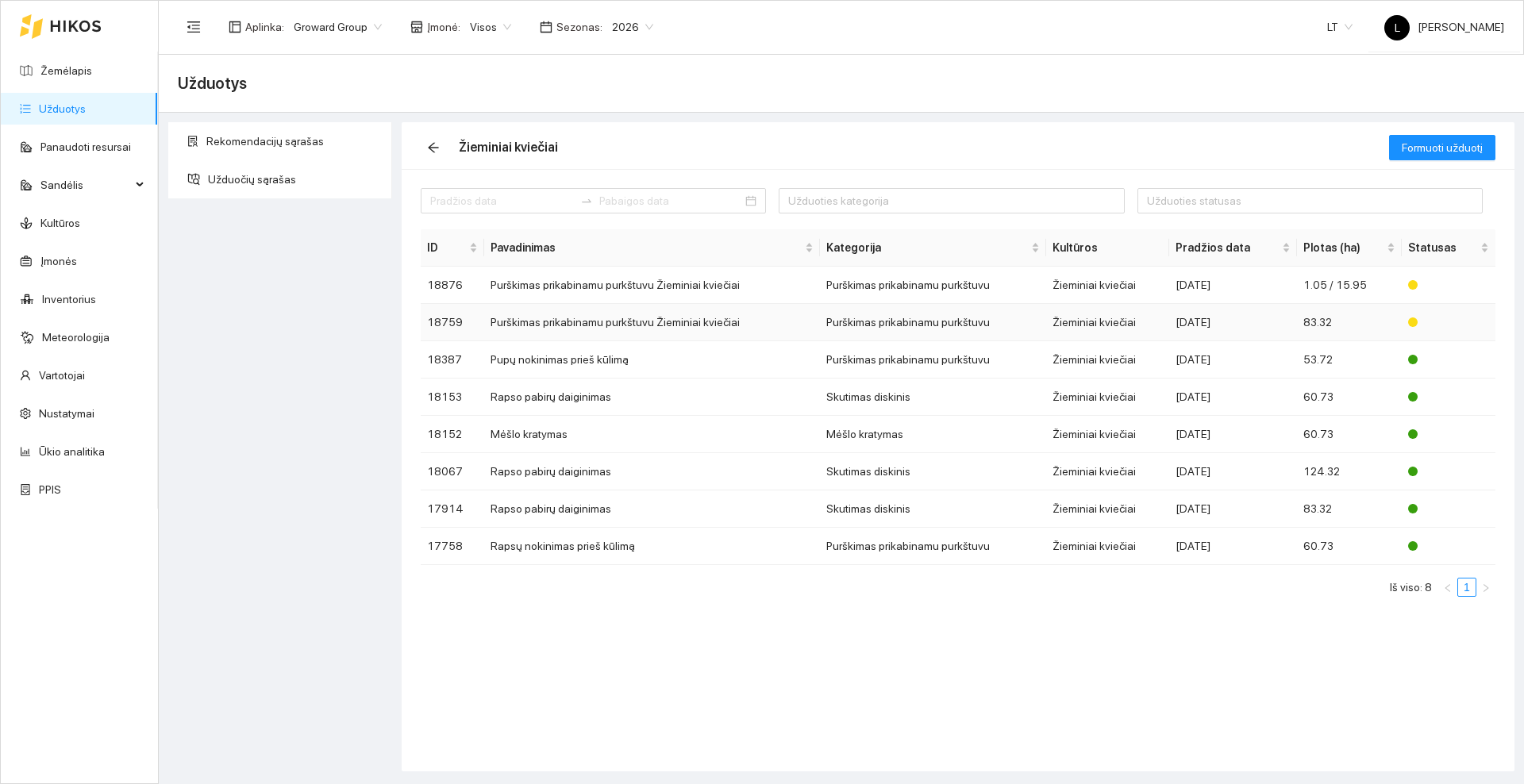
click at [655, 321] on td "Purškimas prikabinamu purkštuvu Žieminiai kviečiai" at bounding box center [652, 322] width 336 height 37
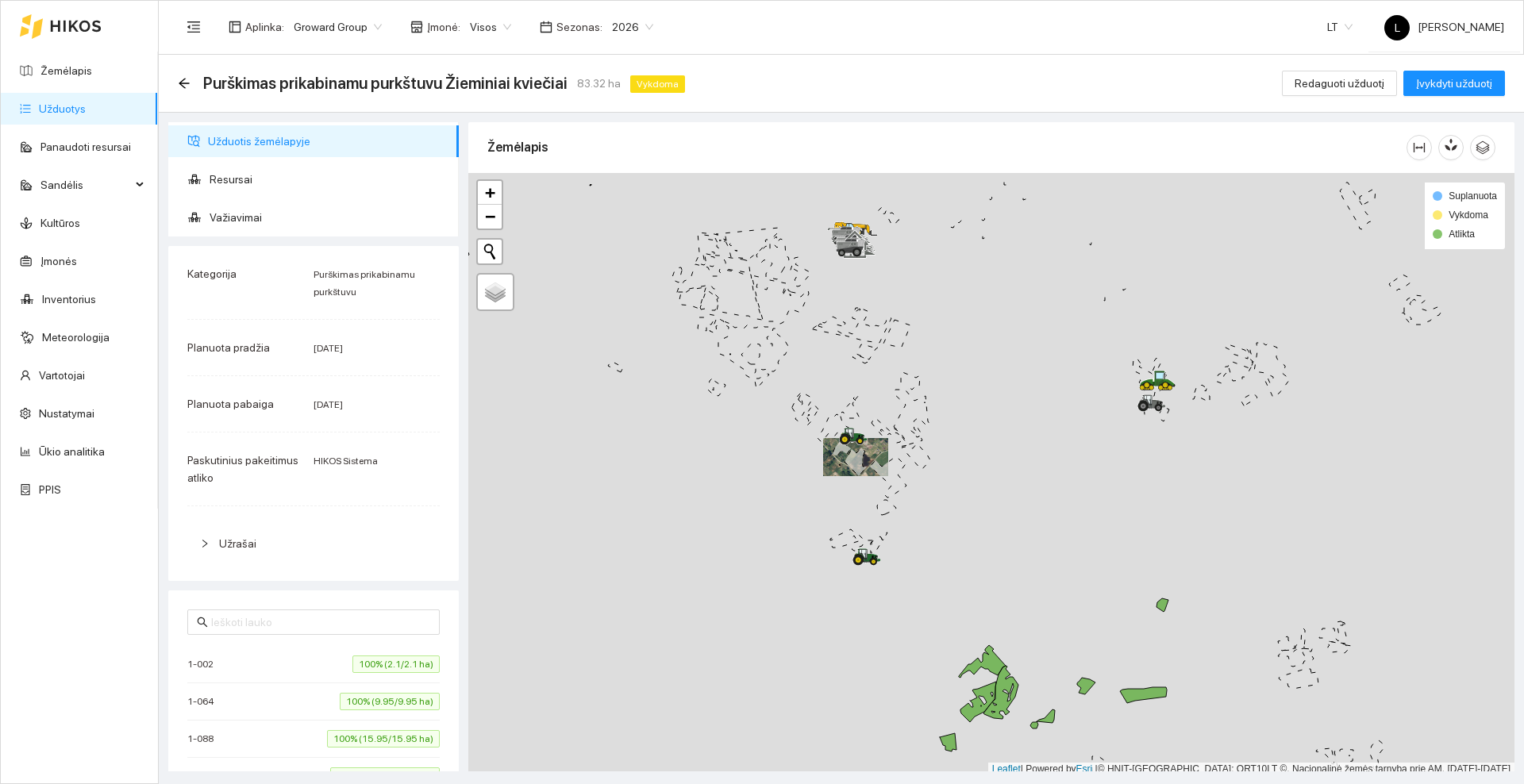
scroll to position [5, 0]
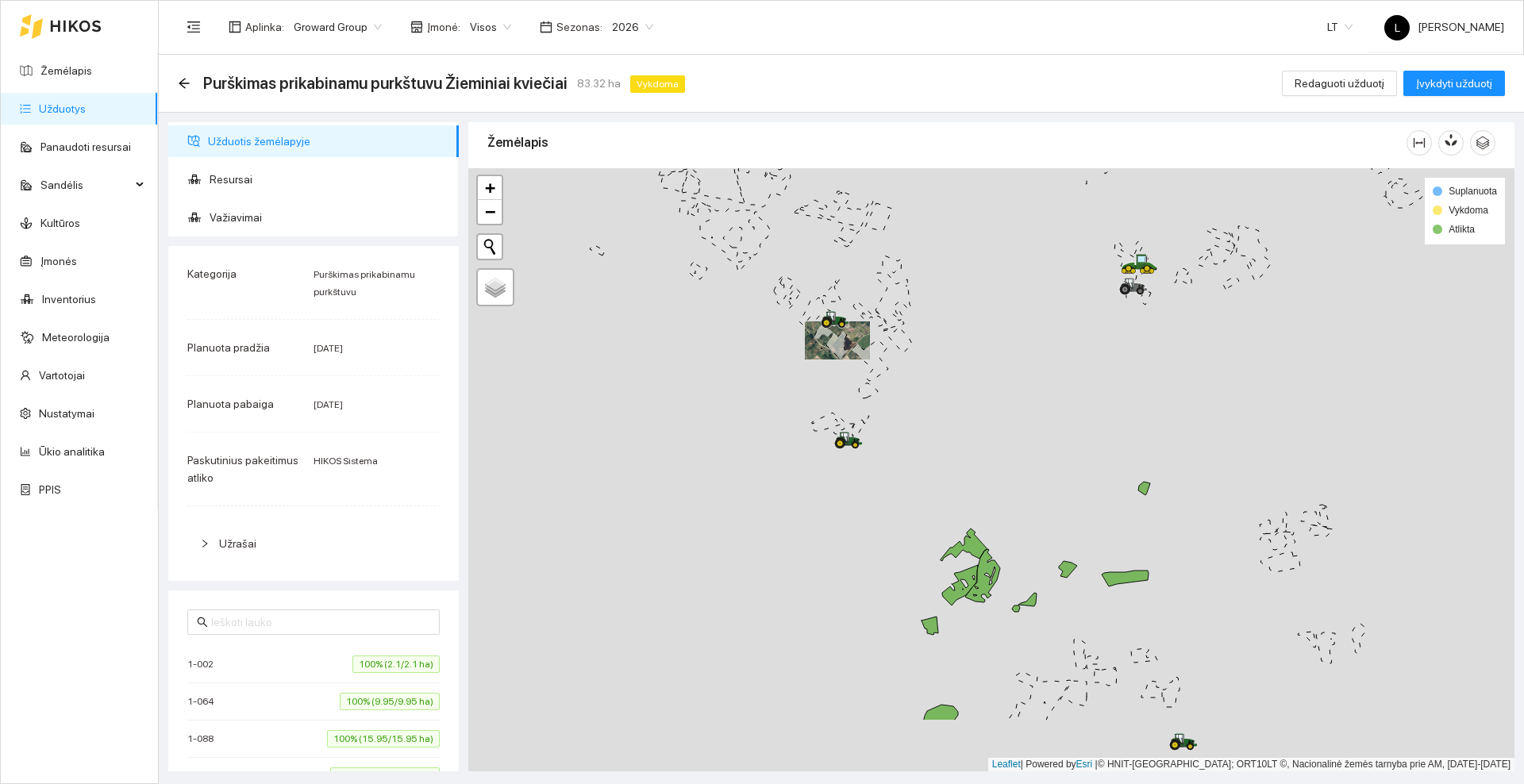
drag, startPoint x: 1042, startPoint y: 537, endPoint x: 1023, endPoint y: 425, distance: 113.6
click at [1023, 425] on div at bounding box center [991, 469] width 1046 height 603
click at [188, 82] on icon "arrow-left" at bounding box center [184, 83] width 13 height 13
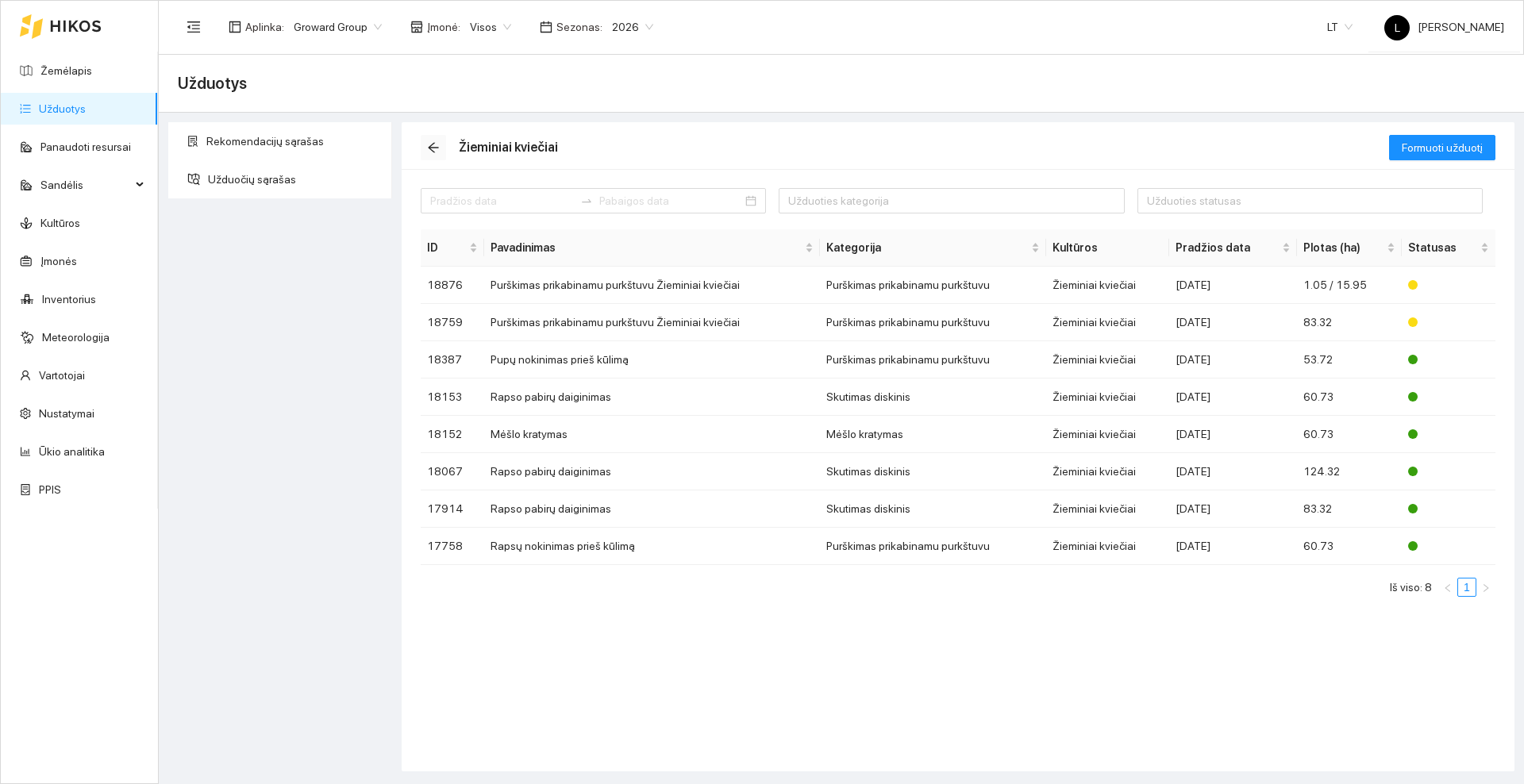
click at [435, 139] on button "button" at bounding box center [432, 147] width 25 height 25
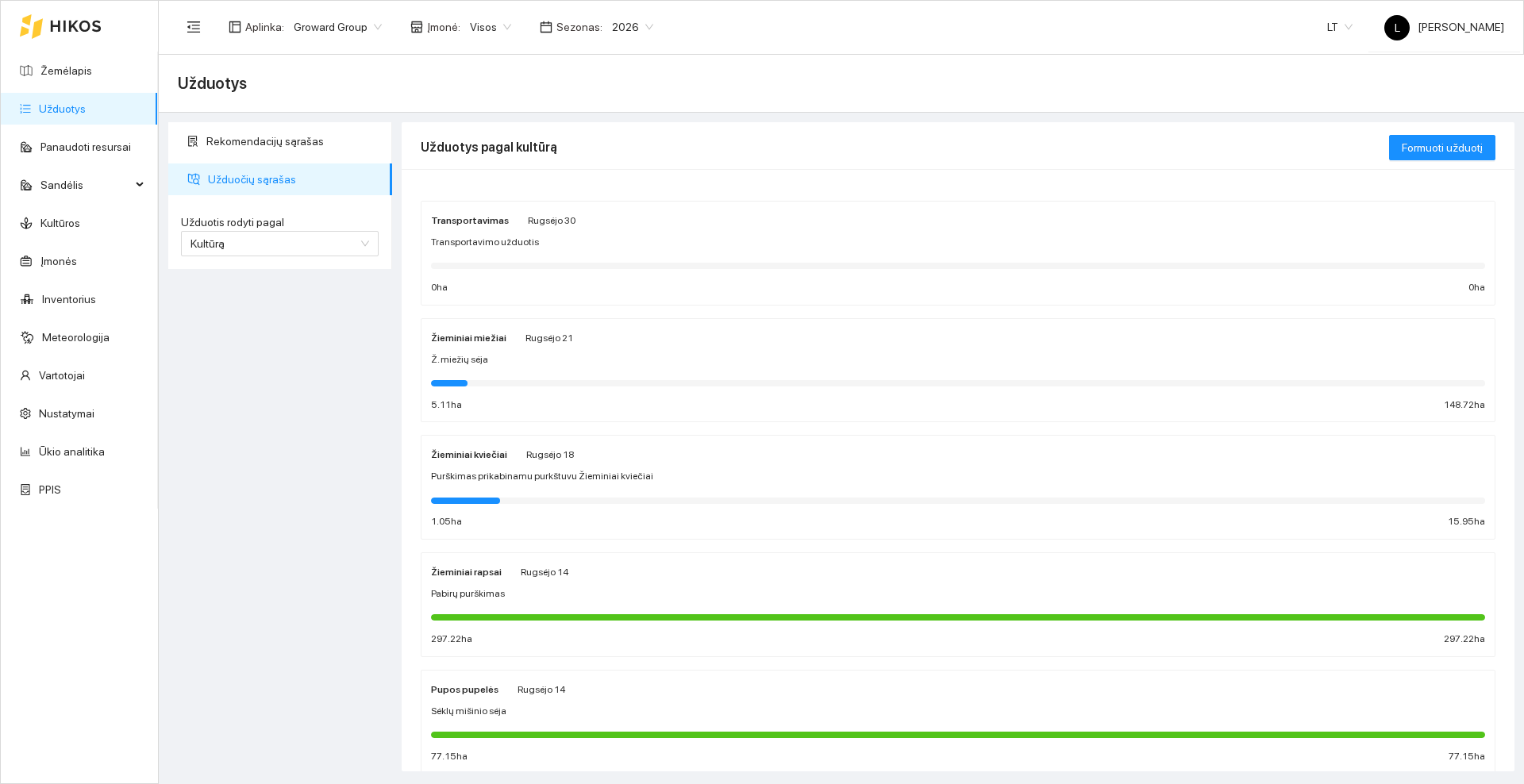
click at [594, 340] on div "Žieminiai miežiai [PERSON_NAME][DATE]" at bounding box center [958, 337] width 1054 height 18
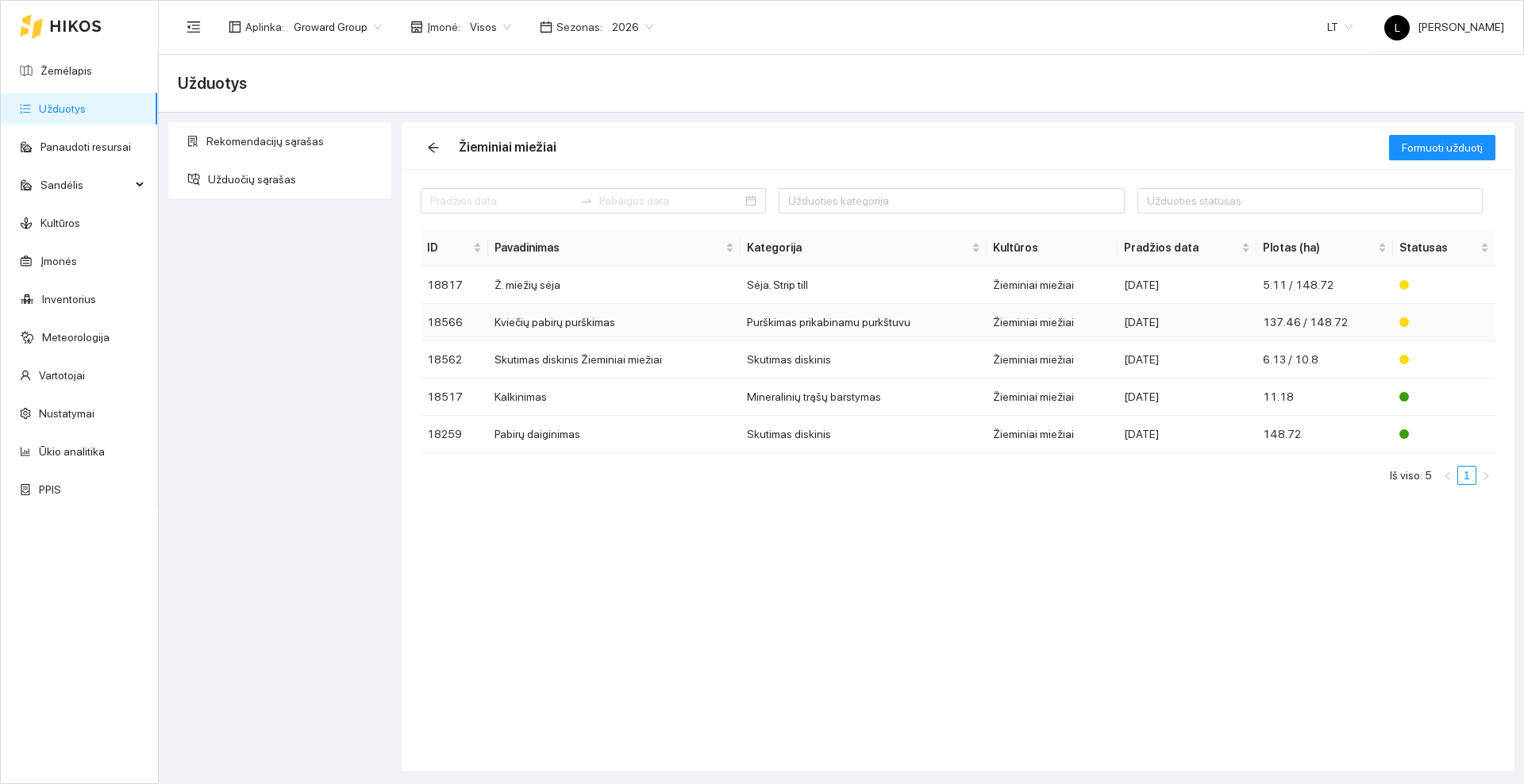
click at [562, 321] on td "Kviečių pabirų purškimas" at bounding box center [613, 322] width 252 height 37
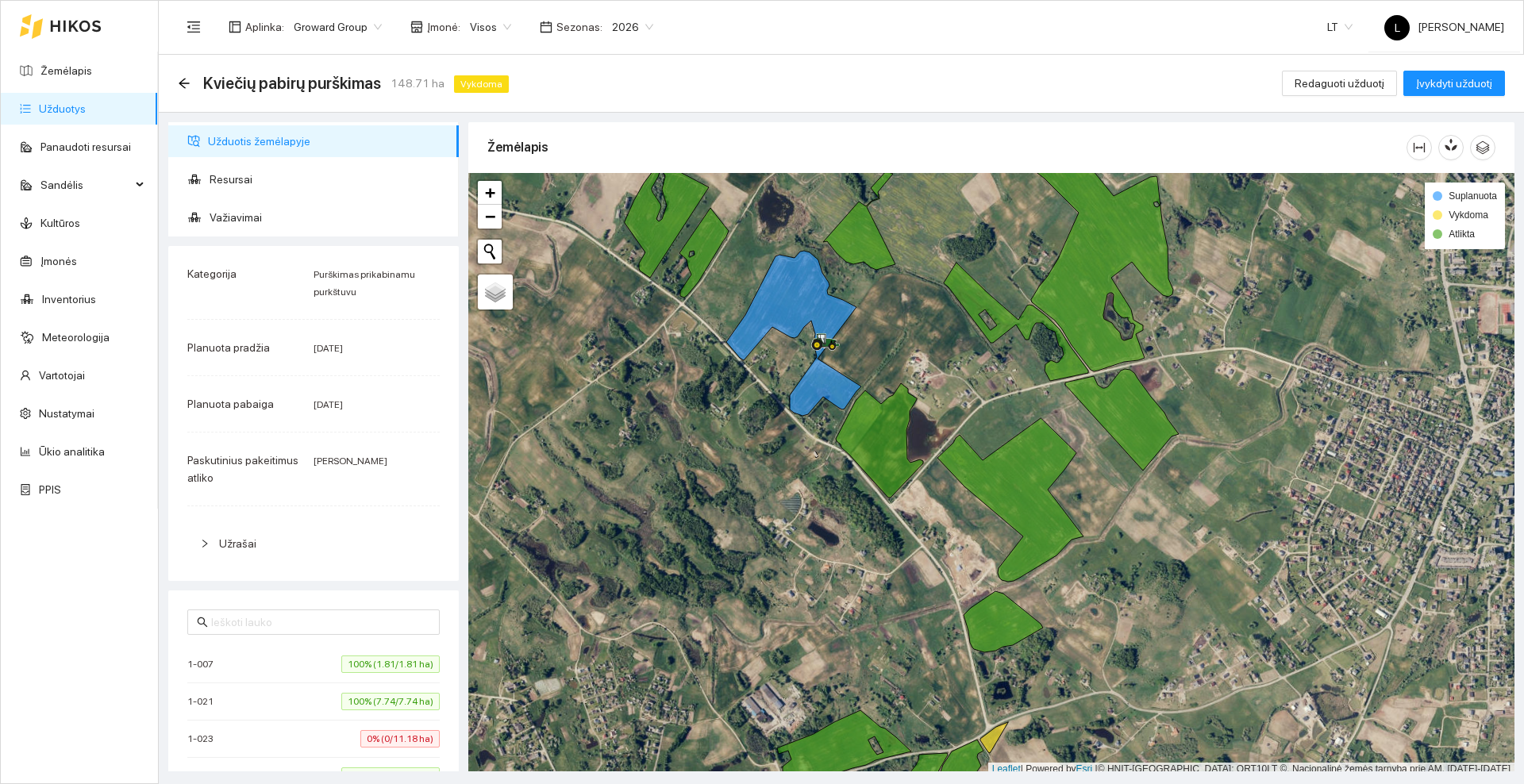
scroll to position [5, 0]
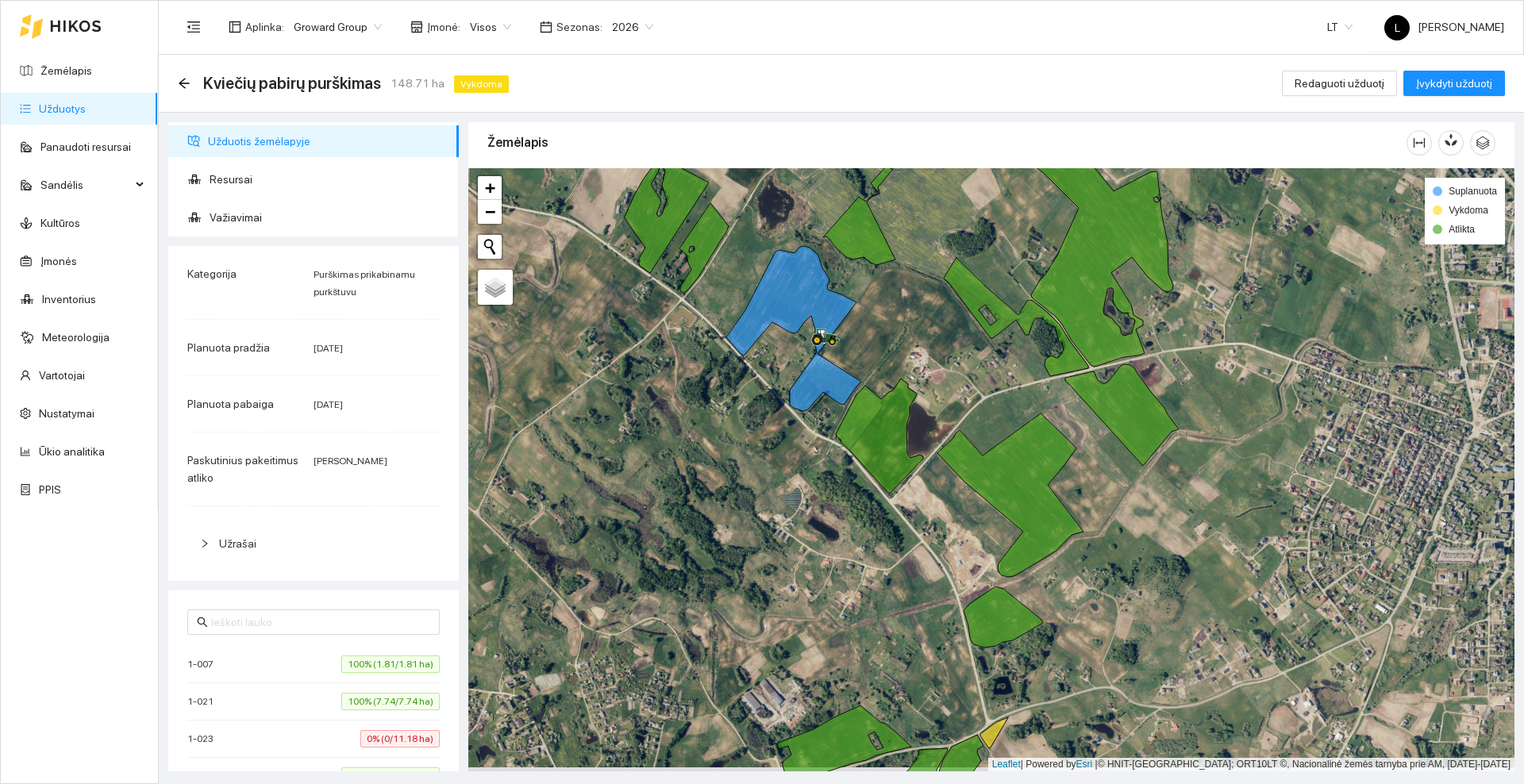
drag, startPoint x: 908, startPoint y: 660, endPoint x: 852, endPoint y: 454, distance: 213.5
click at [852, 454] on div at bounding box center [991, 469] width 1046 height 603
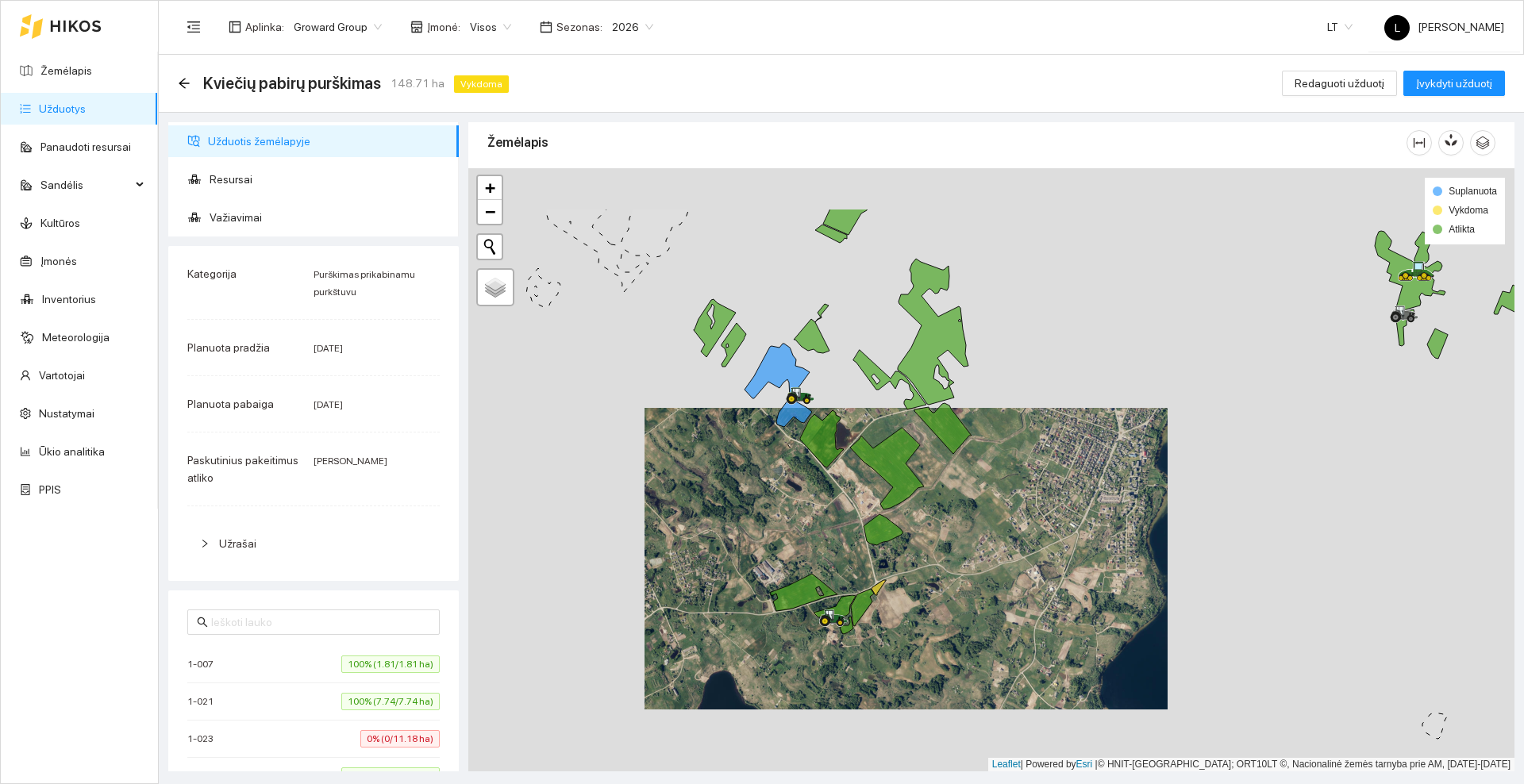
drag, startPoint x: 809, startPoint y: 458, endPoint x: 800, endPoint y: 503, distance: 45.9
click at [800, 503] on div at bounding box center [991, 469] width 1046 height 603
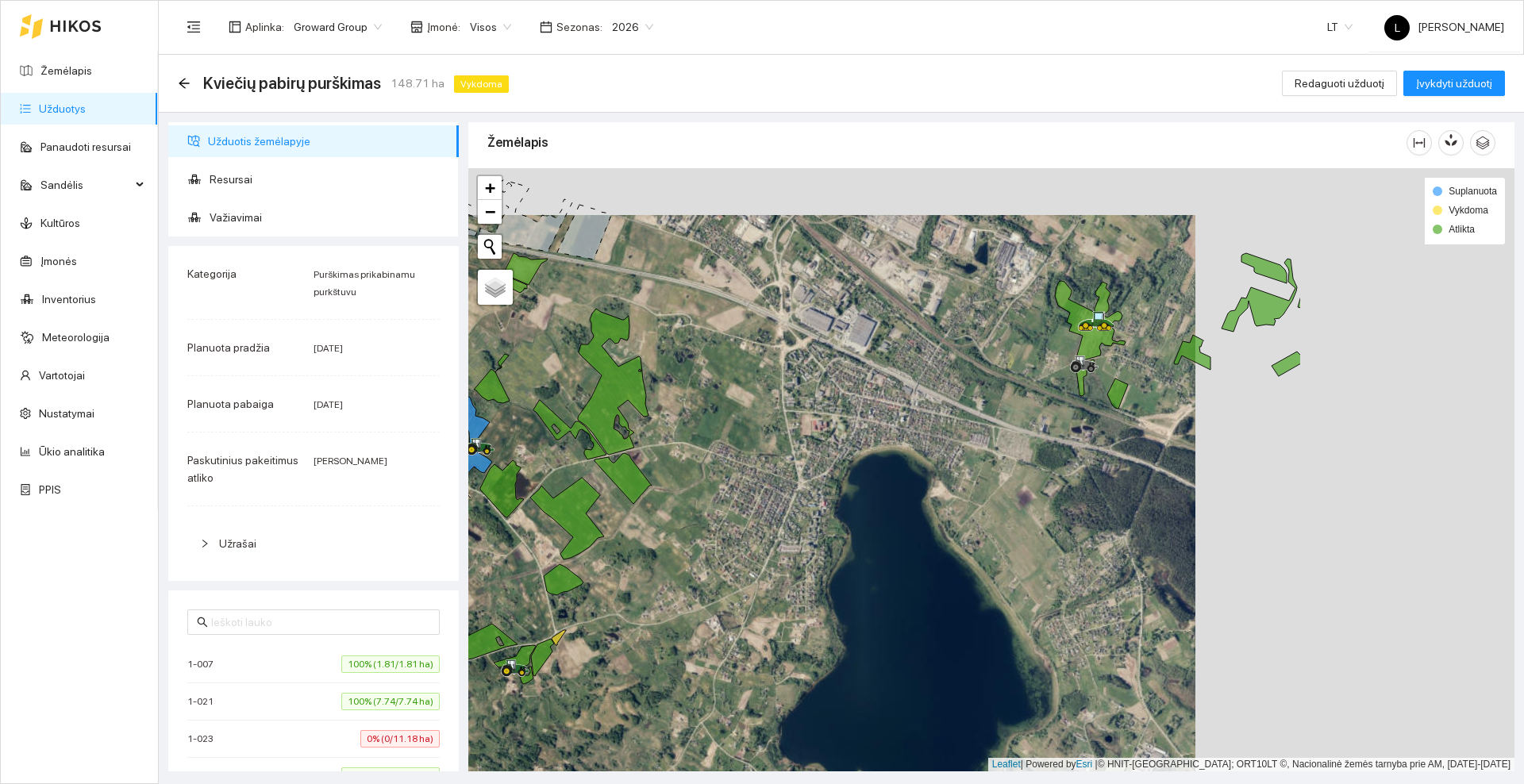
drag, startPoint x: 1379, startPoint y: 396, endPoint x: 1093, endPoint y: 430, distance: 288.0
click at [1093, 430] on div at bounding box center [991, 469] width 1046 height 603
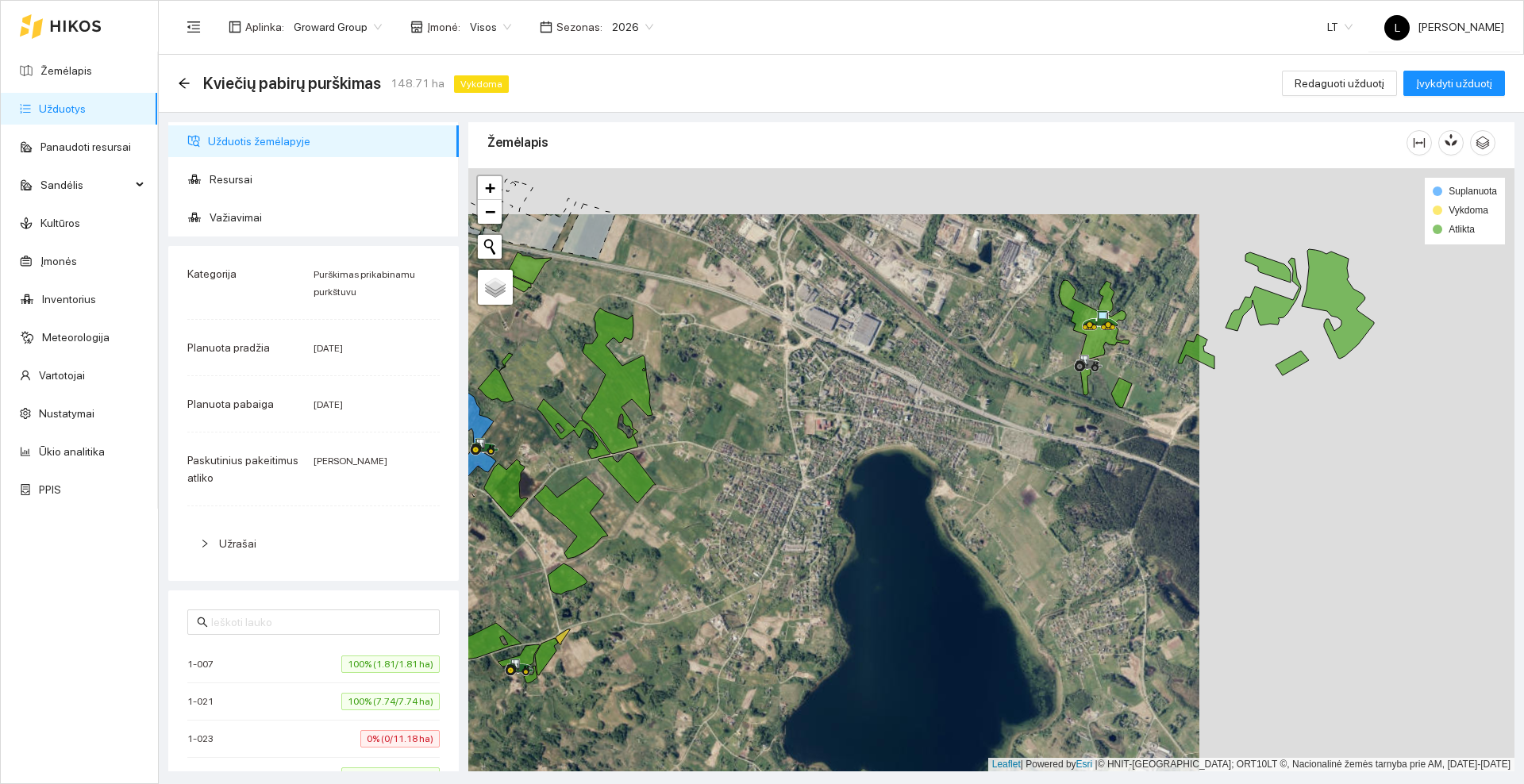
drag, startPoint x: 886, startPoint y: 440, endPoint x: 1239, endPoint y: 438, distance: 353.0
click at [1239, 438] on div at bounding box center [991, 469] width 1046 height 603
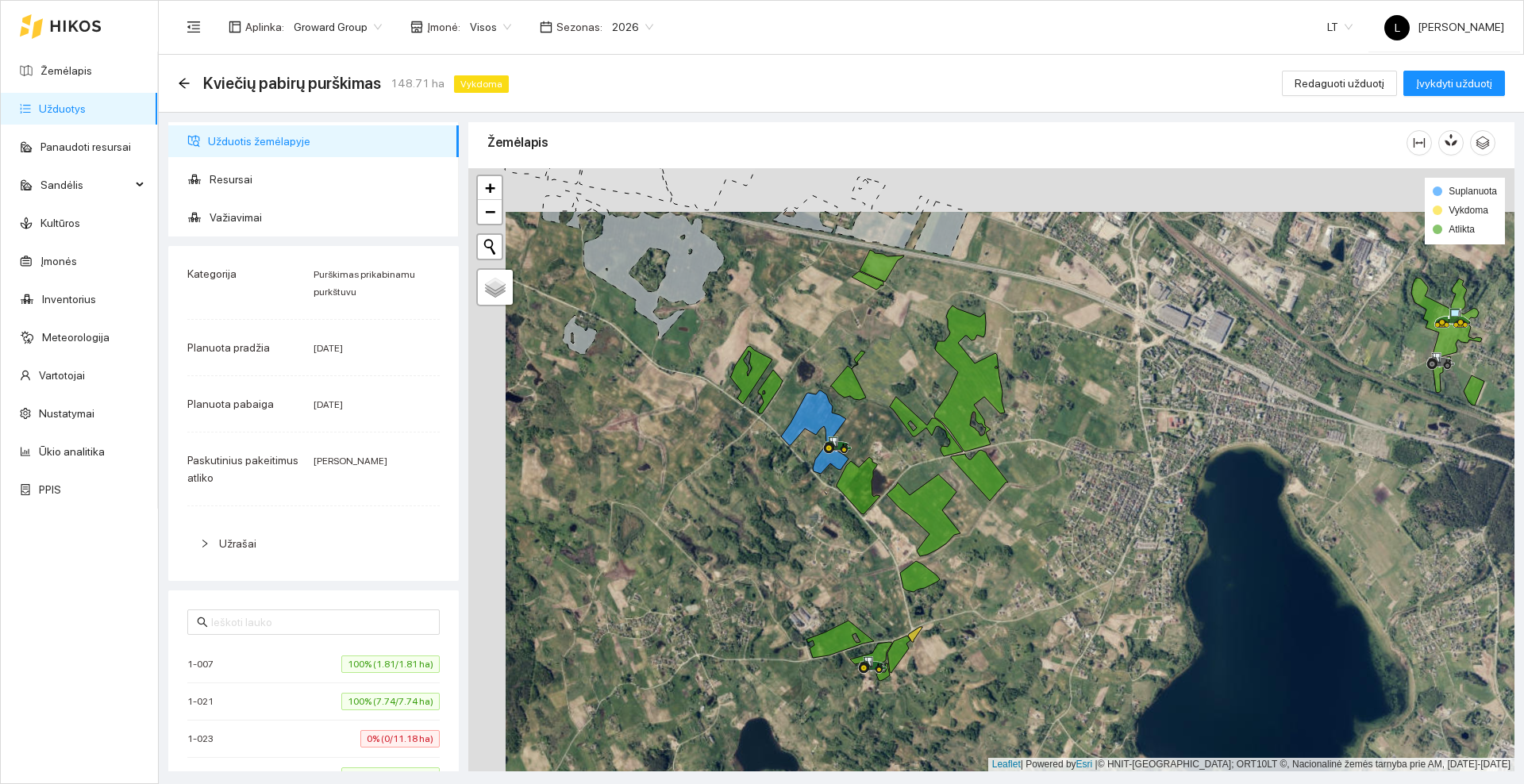
click at [76, 18] on div at bounding box center [60, 26] width 82 height 51
